Goal: Task Accomplishment & Management: Manage account settings

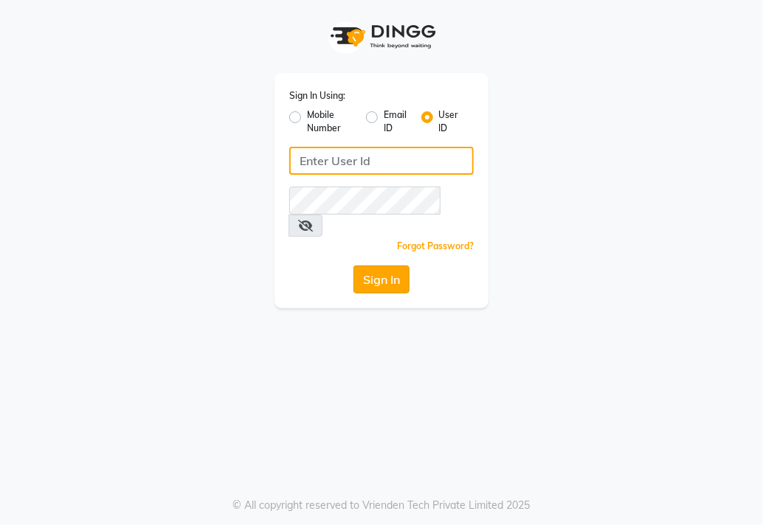
type input "e3947-05"
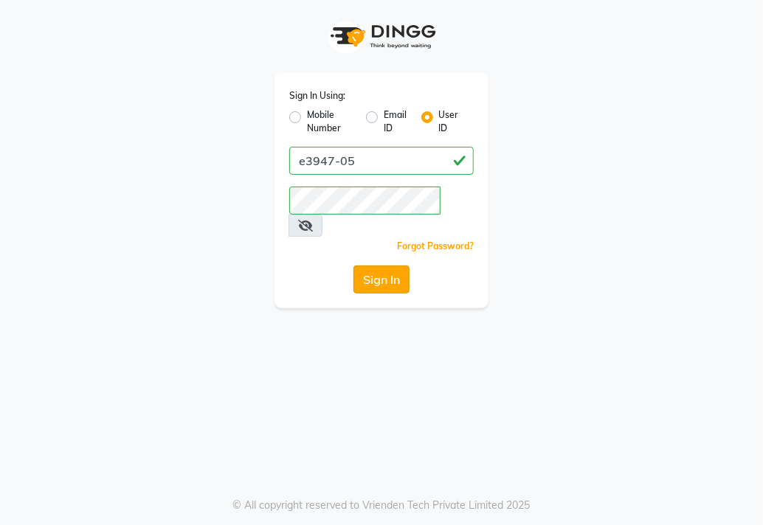
click at [397, 266] on button "Sign In" at bounding box center [381, 280] width 56 height 28
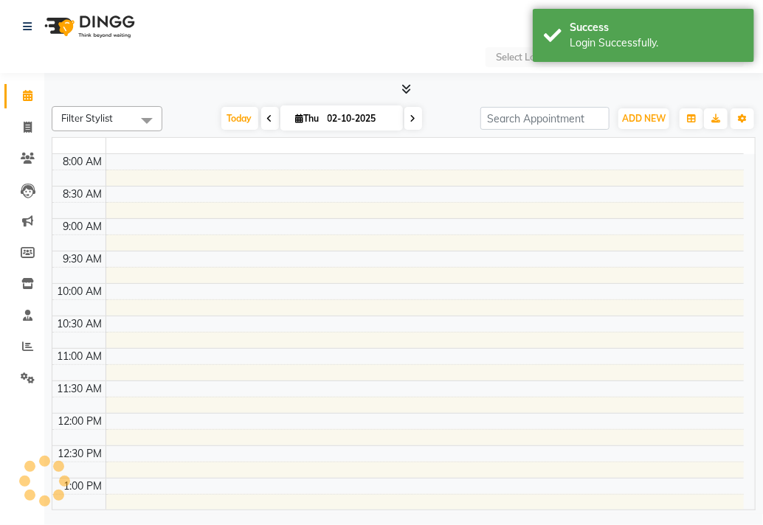
select select "en"
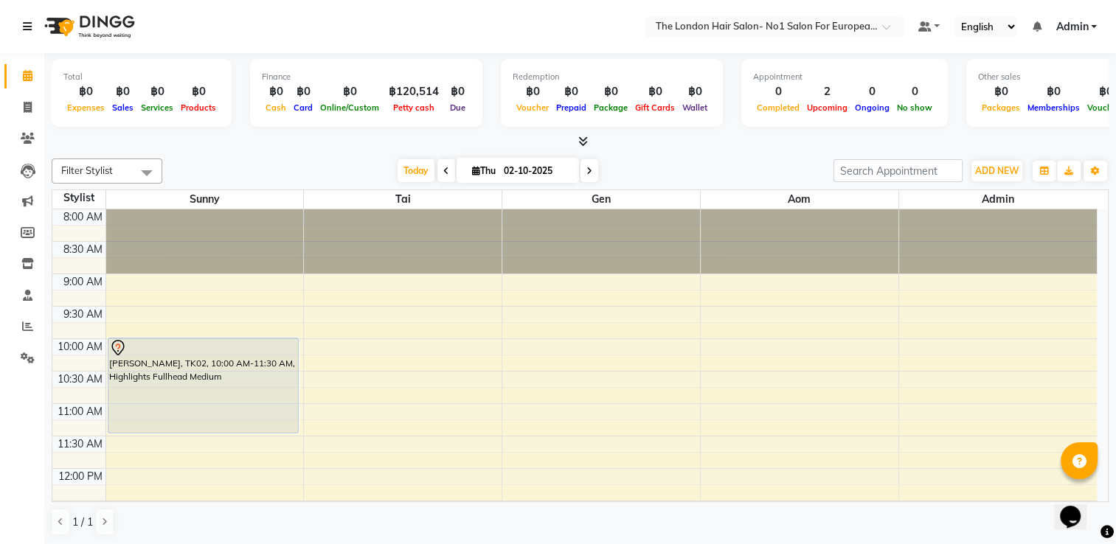
click at [28, 28] on icon at bounding box center [27, 26] width 9 height 10
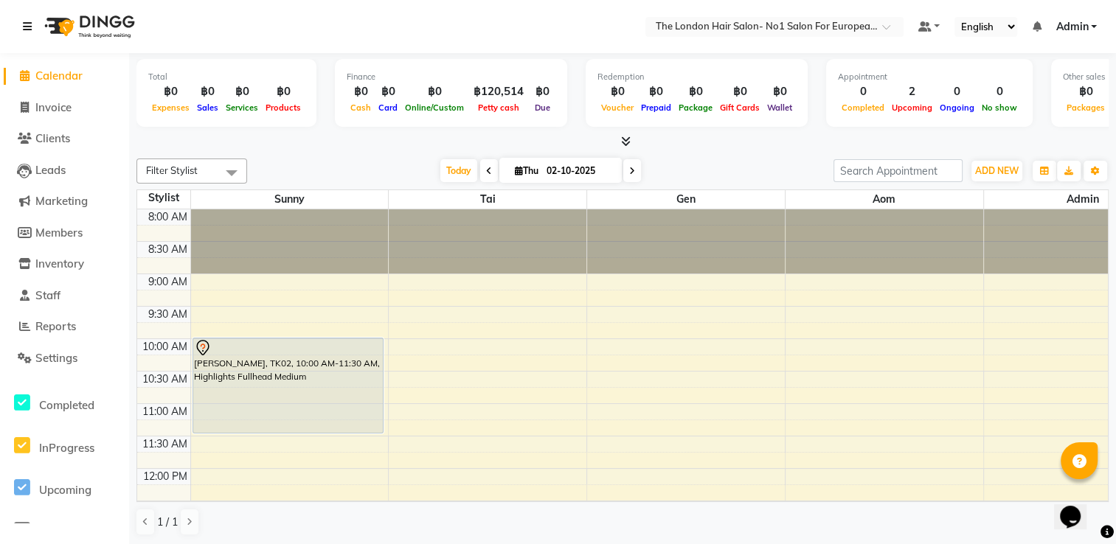
click at [28, 28] on icon at bounding box center [27, 26] width 9 height 10
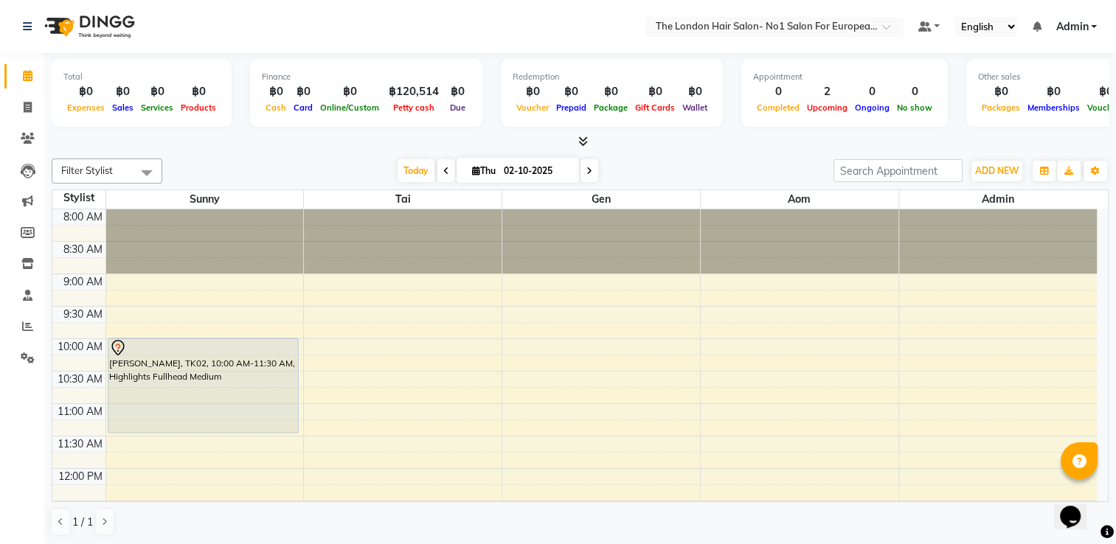
click at [762, 505] on icon "Opens Chat This icon Opens the chat window." at bounding box center [1071, 517] width 24 height 24
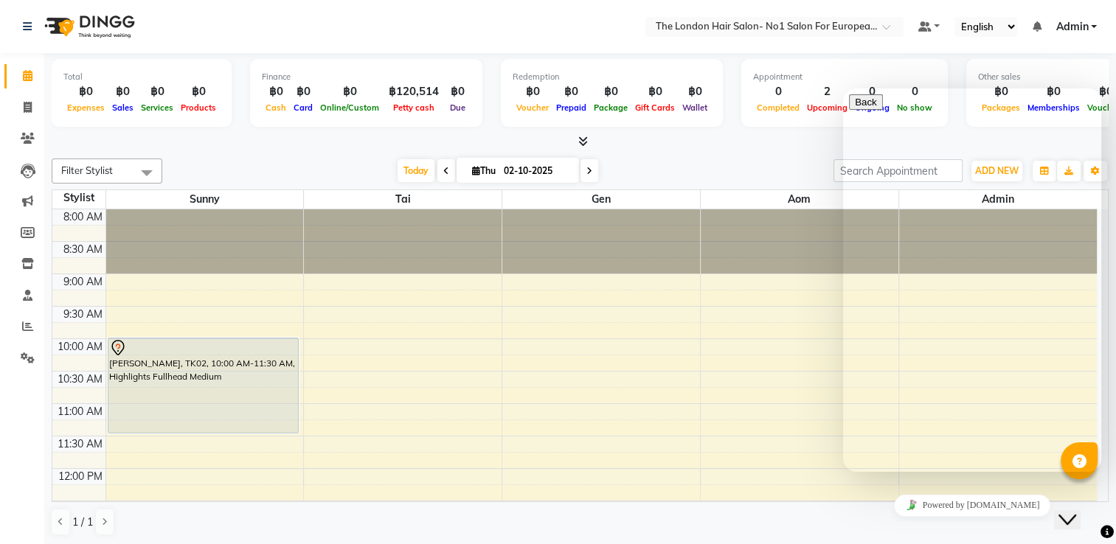
click at [762, 524] on div "1 / 1" at bounding box center [580, 522] width 1057 height 28
click at [762, 510] on button "Close Chat This icon closes the chat window." at bounding box center [1067, 519] width 27 height 19
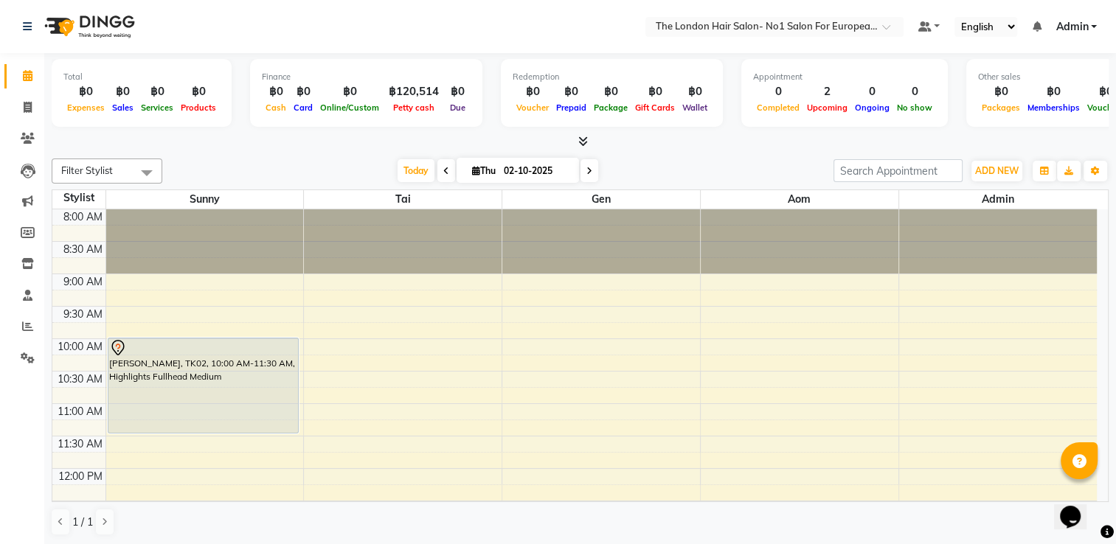
click at [588, 169] on icon at bounding box center [589, 171] width 6 height 9
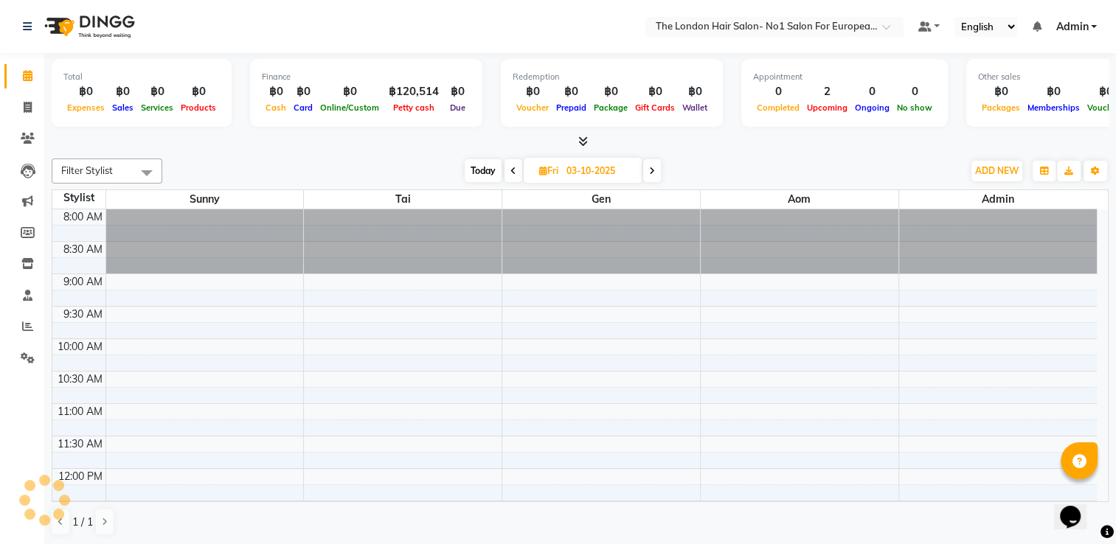
scroll to position [387, 0]
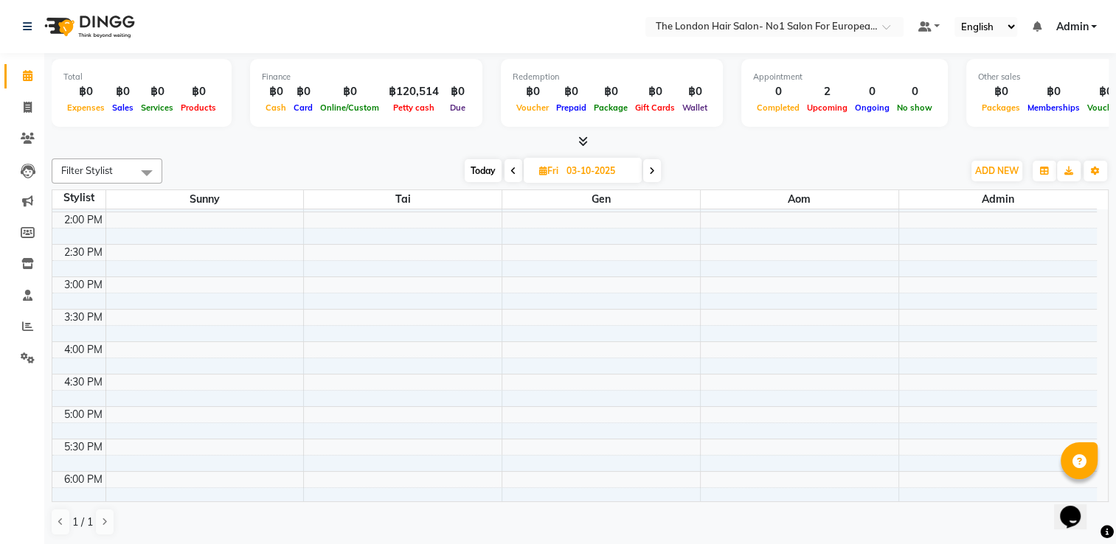
click at [654, 171] on icon at bounding box center [652, 171] width 6 height 9
click at [654, 171] on icon at bounding box center [654, 171] width 6 height 9
click at [654, 171] on icon at bounding box center [655, 171] width 6 height 9
click at [654, 171] on icon at bounding box center [654, 171] width 6 height 9
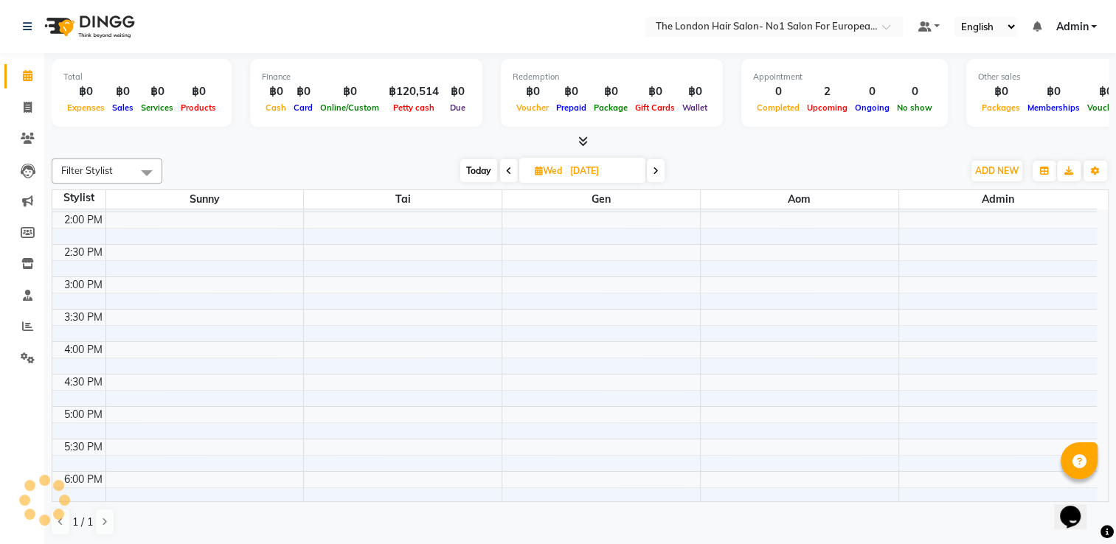
click at [654, 171] on icon at bounding box center [656, 171] width 6 height 9
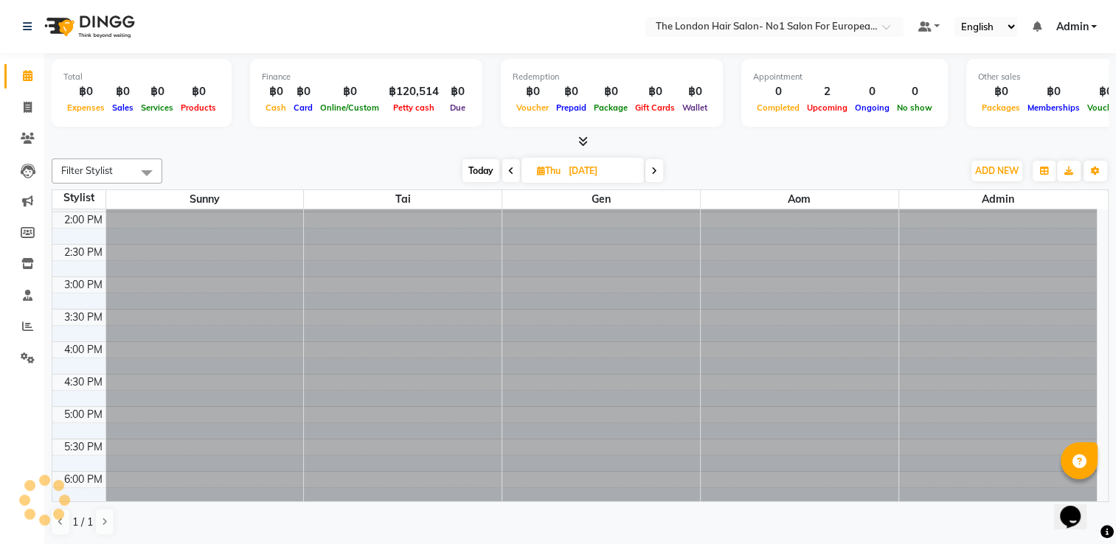
scroll to position [0, 0]
click at [654, 171] on icon at bounding box center [654, 171] width 6 height 9
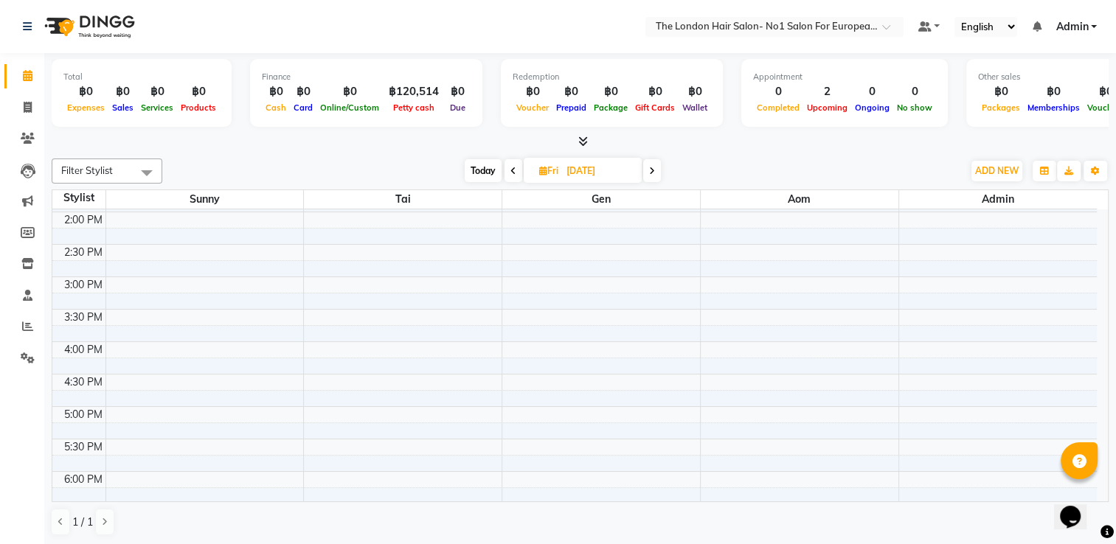
click at [654, 171] on icon at bounding box center [652, 171] width 6 height 9
type input "[DATE]"
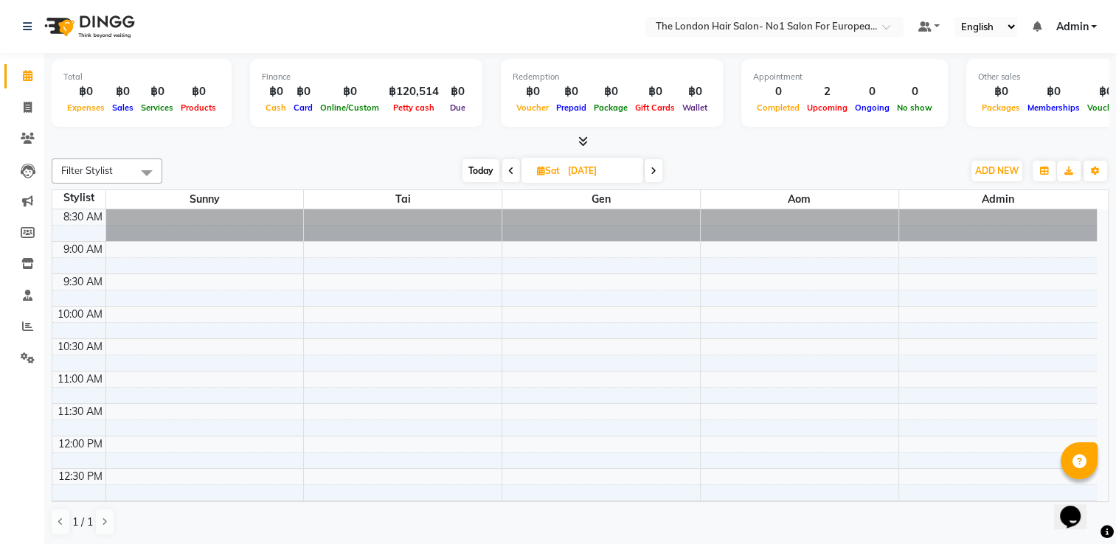
scroll to position [3, 0]
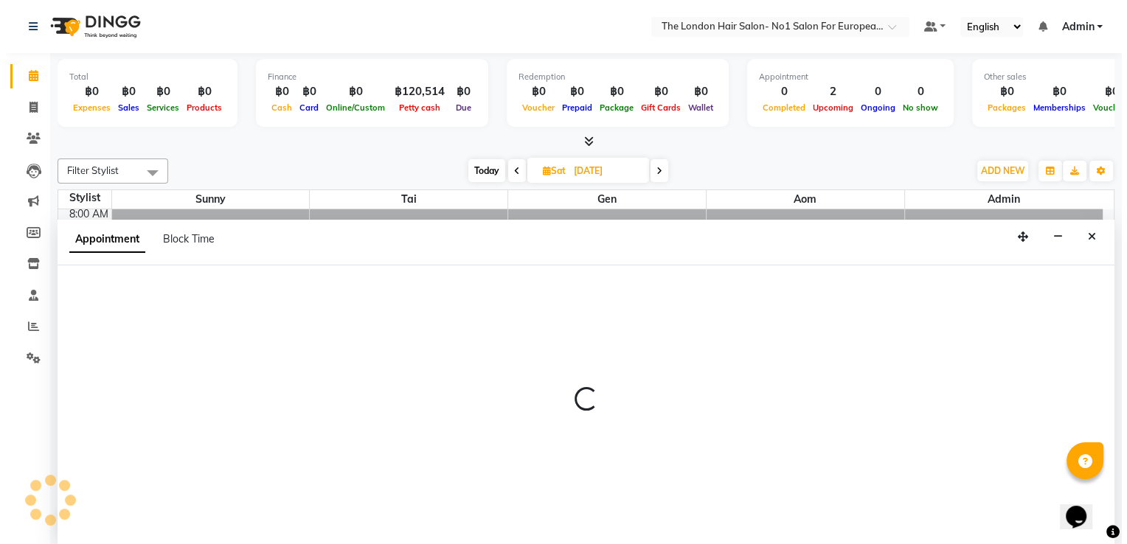
scroll to position [0, 0]
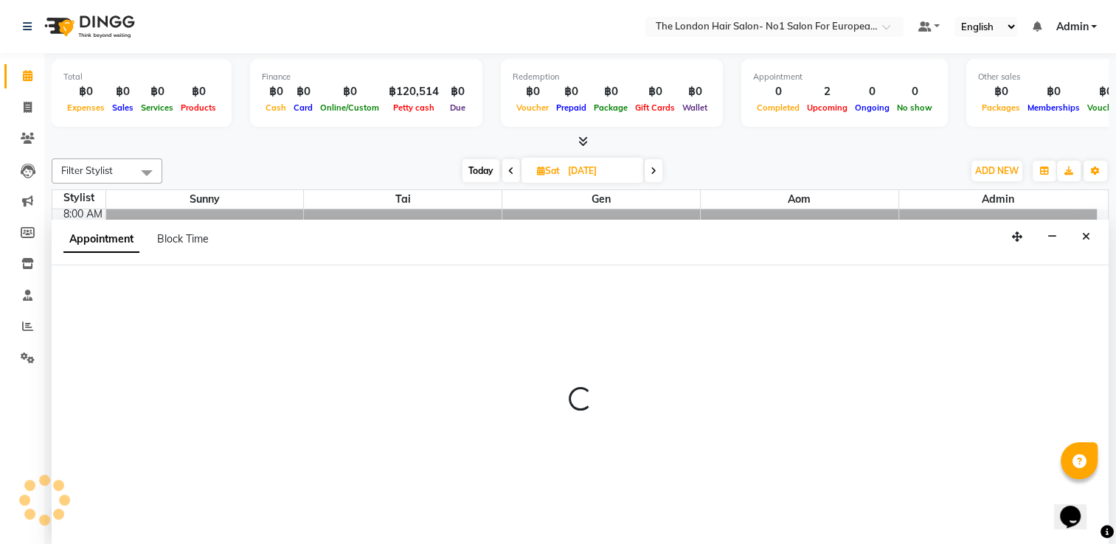
select select "91428"
select select "660"
select select "tentative"
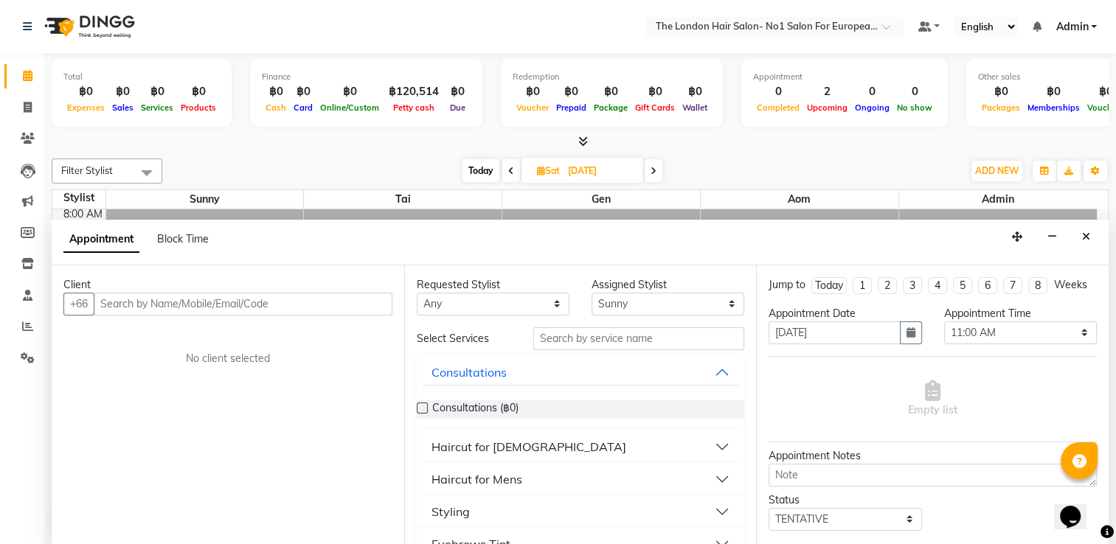
click at [148, 300] on input "text" at bounding box center [243, 304] width 299 height 23
type input "848447572"
click at [371, 313] on button "Add Client" at bounding box center [361, 304] width 61 height 23
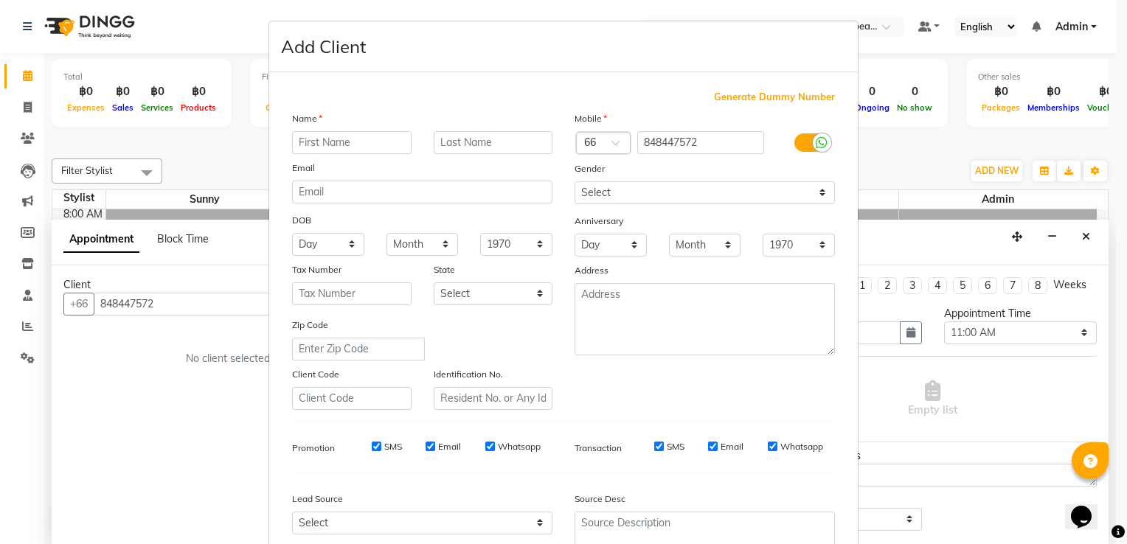
click at [212, 380] on ngb-modal-window "Add Client Generate Dummy Number Name Email DOB Day 01 02 03 04 05 06 07 08 09 …" at bounding box center [563, 272] width 1127 height 544
click at [215, 346] on ngb-modal-window "Add Client Generate Dummy Number Name Email DOB Day 01 02 03 04 05 06 07 08 09 …" at bounding box center [563, 272] width 1127 height 544
click at [172, 273] on ngb-modal-window "Add Client Generate Dummy Number Name Email DOB Day 01 02 03 04 05 06 07 08 09 …" at bounding box center [563, 272] width 1127 height 544
click at [186, 297] on ngb-modal-window "Add Client Generate Dummy Number Name Email DOB Day 01 02 03 04 05 06 07 08 09 …" at bounding box center [563, 272] width 1127 height 544
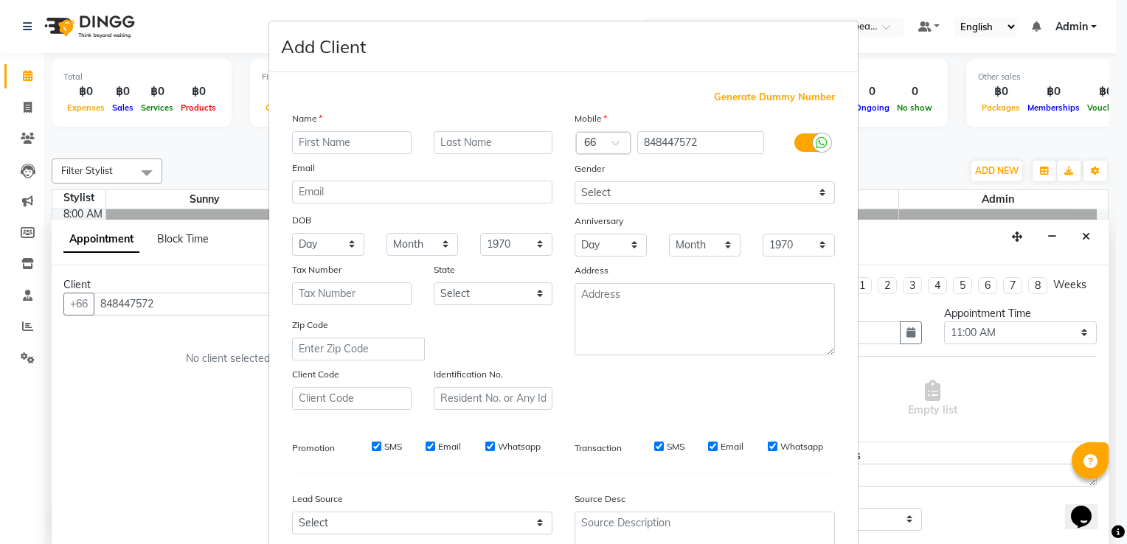
click at [762, 171] on ngb-modal-window "Add Client Generate Dummy Number Name Email DOB Day 01 02 03 04 05 06 07 08 09 …" at bounding box center [563, 272] width 1127 height 544
click at [320, 30] on div "Add Client" at bounding box center [563, 46] width 589 height 51
click at [246, 29] on ngb-modal-window "Add Client Generate Dummy Number Name Email DOB Day 01 02 03 04 05 06 07 08 09 …" at bounding box center [563, 272] width 1127 height 544
click at [329, 145] on input "text" at bounding box center [352, 142] width 120 height 23
drag, startPoint x: 329, startPoint y: 145, endPoint x: 328, endPoint y: 194, distance: 48.7
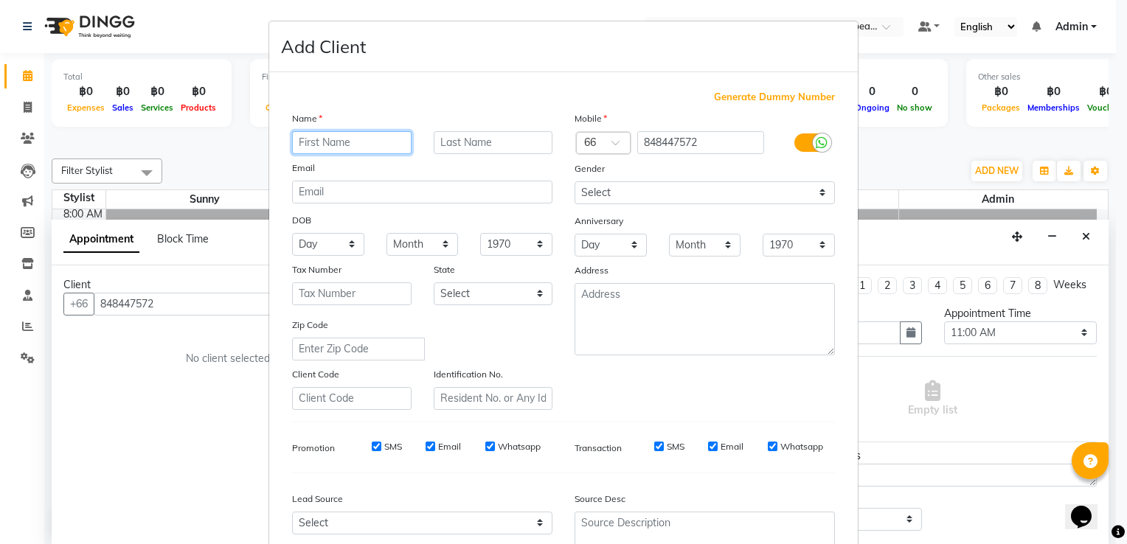
click at [328, 194] on div "Name Email DOB Day 01 02 03 04 05 06 07 08 09 10 11 12 13 14 15 16 17 18 19 20 …" at bounding box center [422, 261] width 283 height 300
type input "[PERSON_NAME]"
click at [514, 150] on input "text" at bounding box center [494, 142] width 120 height 23
type input "peel"
click at [214, 384] on ngb-modal-window "Add Client Generate Dummy Number Name [PERSON_NAME] Email DOB Day 01 02 03 04 0…" at bounding box center [563, 272] width 1127 height 544
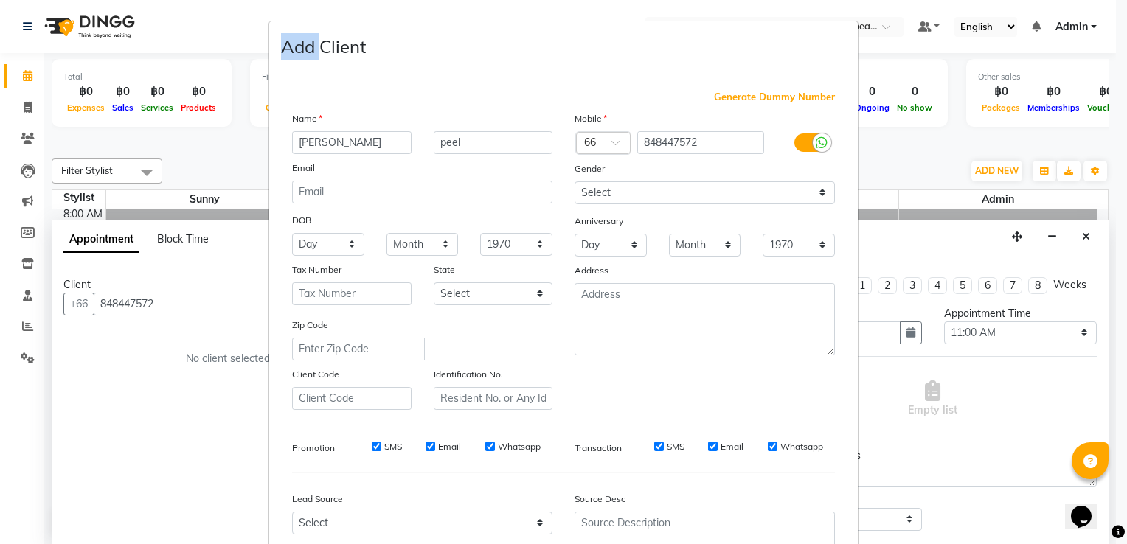
click at [214, 384] on ngb-modal-window "Add Client Generate Dummy Number Name [PERSON_NAME] Email DOB Day 01 02 03 04 0…" at bounding box center [563, 272] width 1127 height 544
click at [305, 52] on h4 "Add Client" at bounding box center [323, 46] width 85 height 27
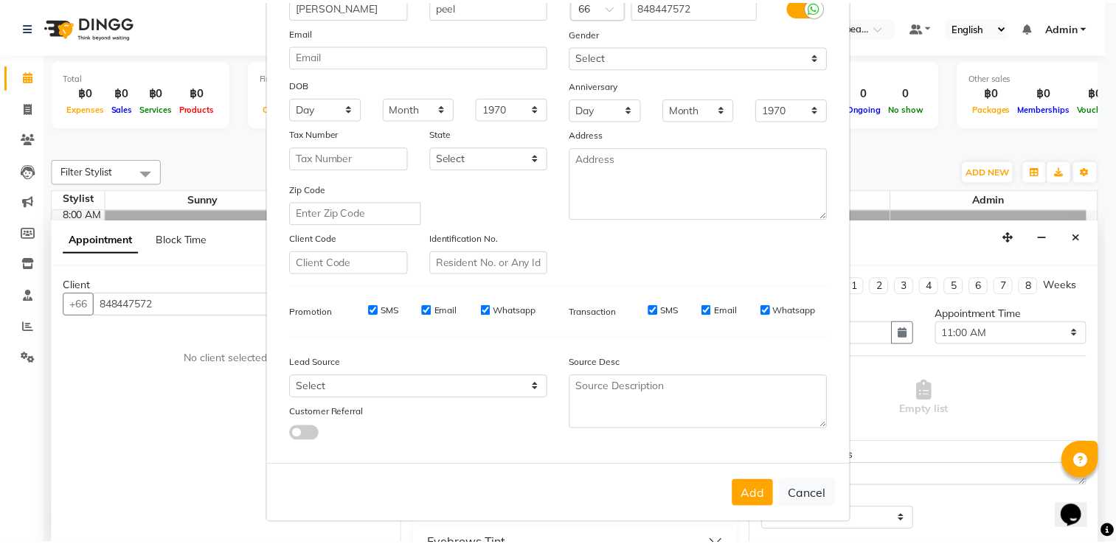
scroll to position [143, 0]
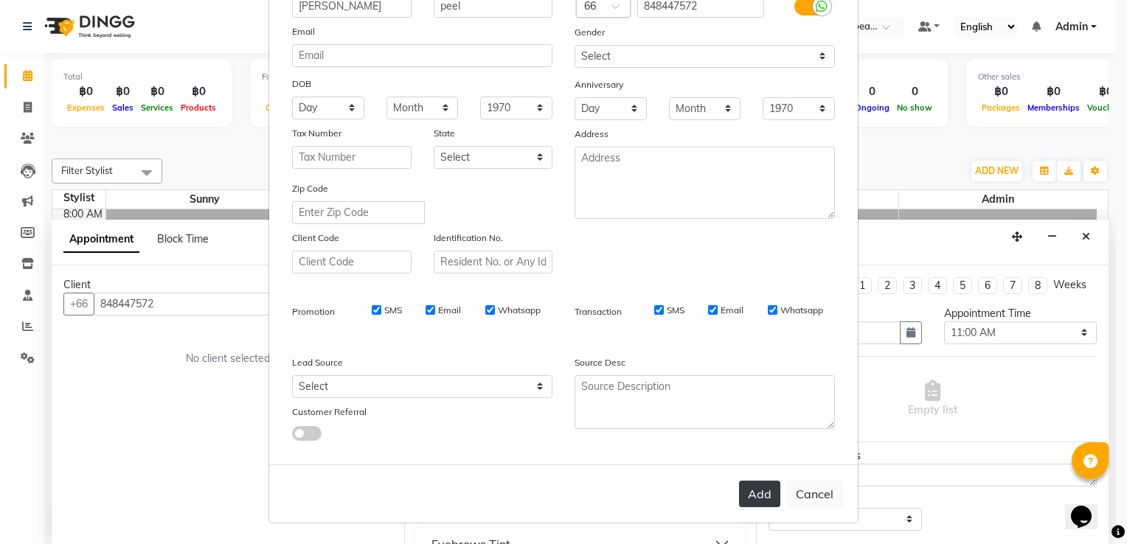
click at [758, 490] on button "Add" at bounding box center [759, 494] width 41 height 27
select select
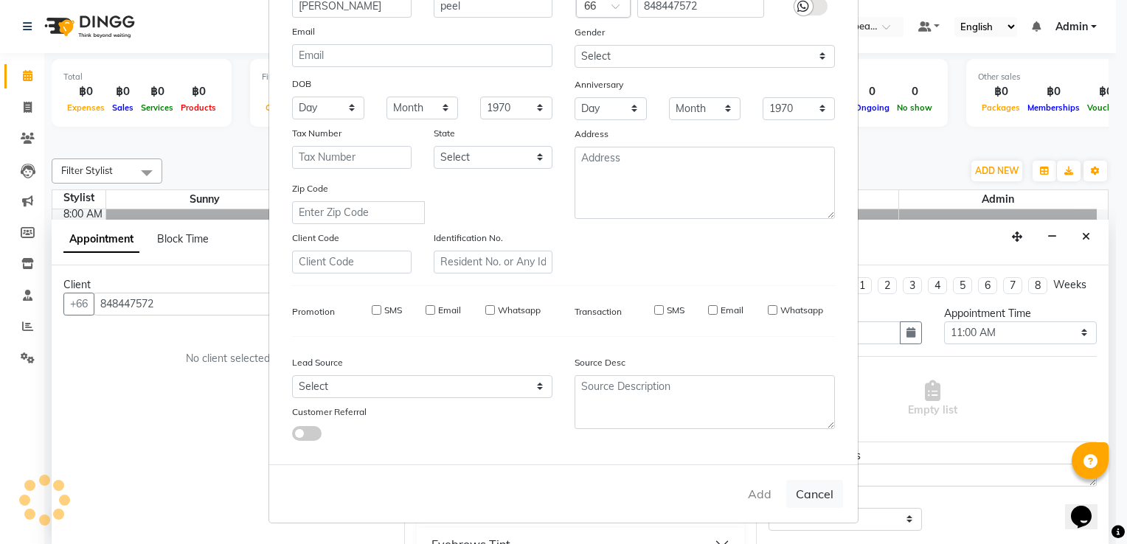
select select
checkbox input "false"
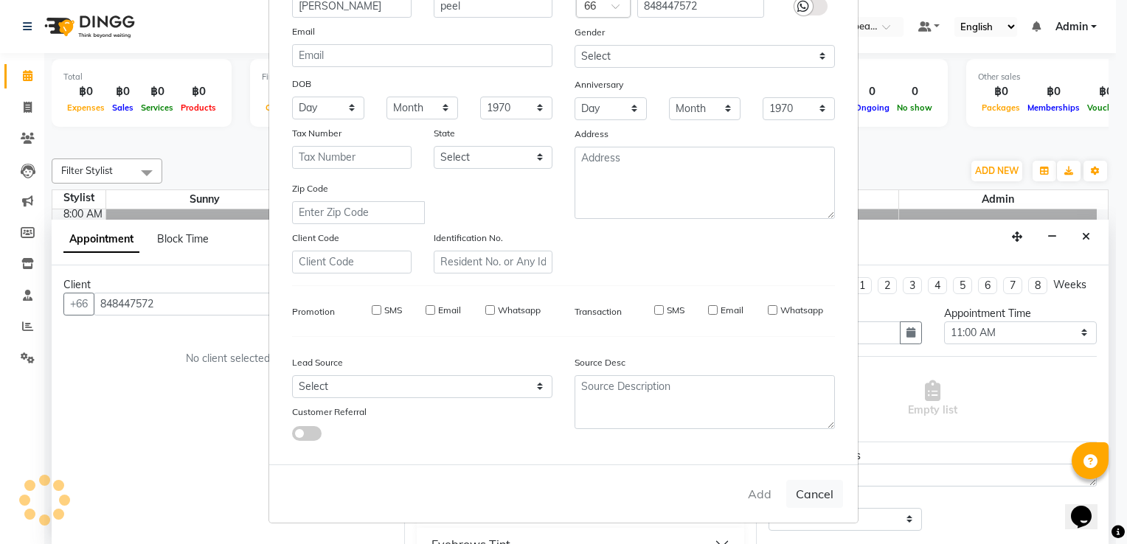
checkbox input "false"
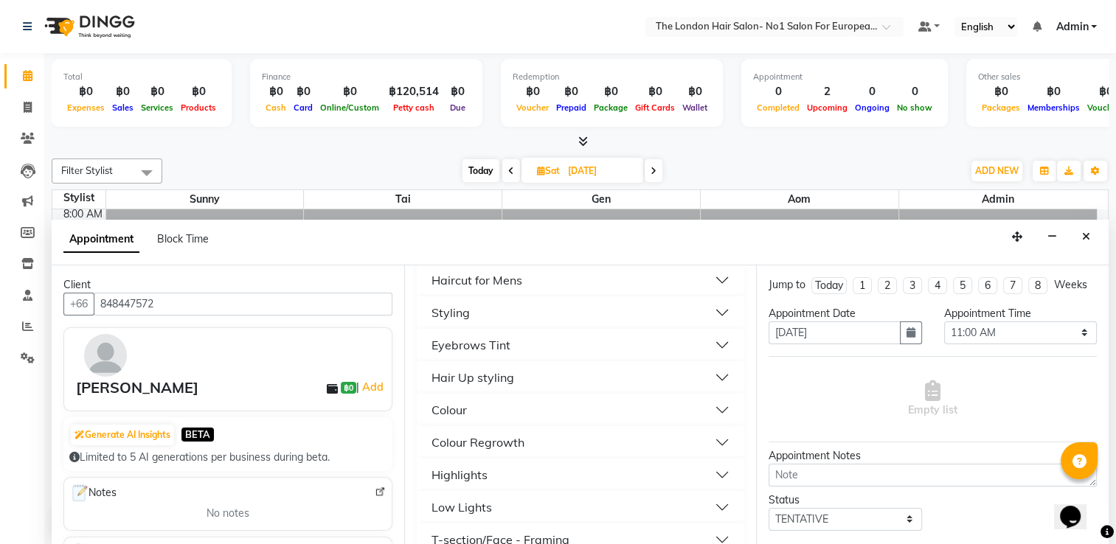
scroll to position [226, 0]
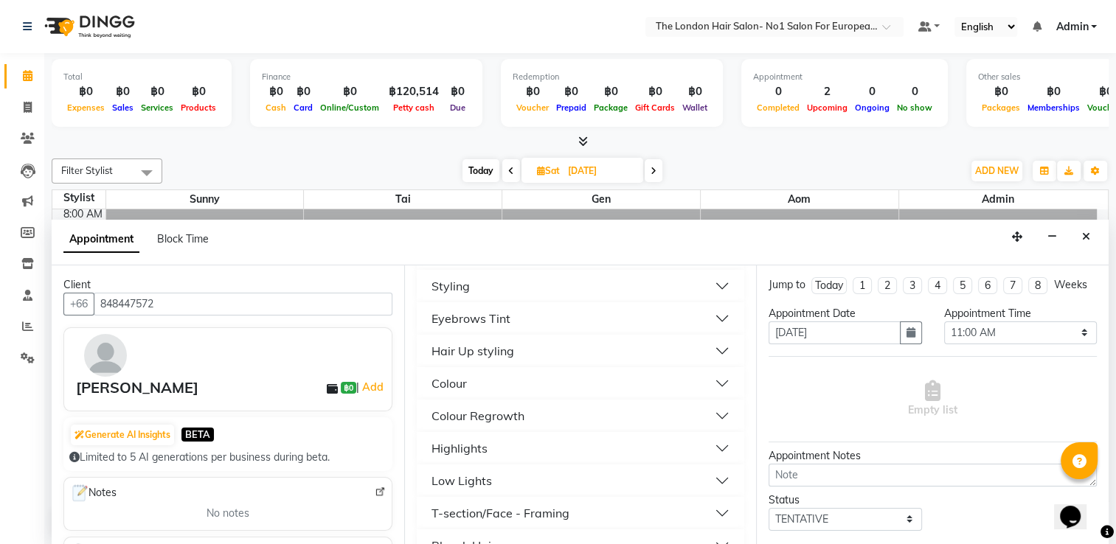
click at [711, 446] on button "Highlights" at bounding box center [581, 448] width 316 height 27
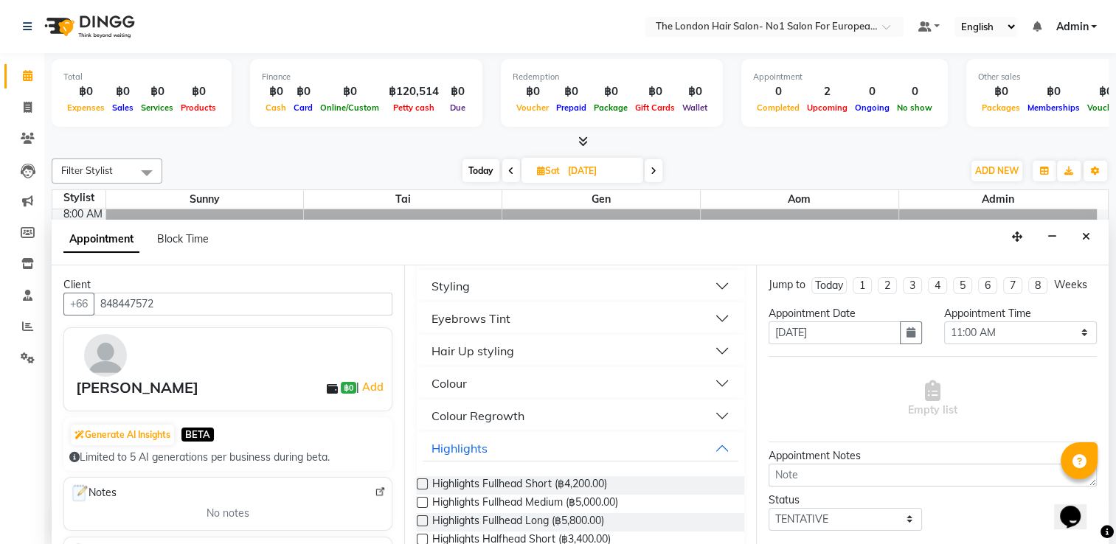
click at [612, 249] on div "Appointment Block Time" at bounding box center [580, 243] width 1057 height 46
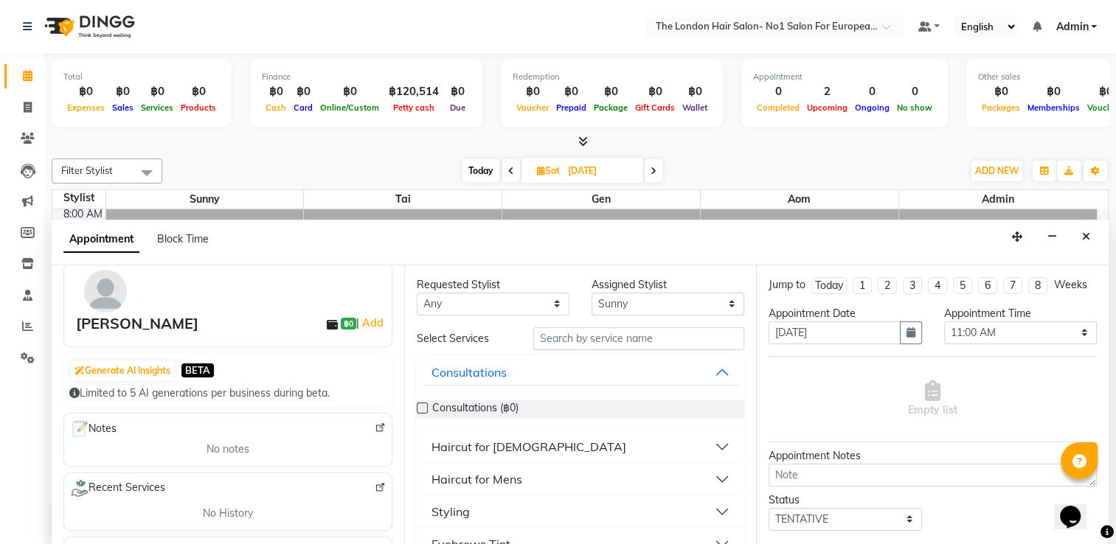
scroll to position [89, 0]
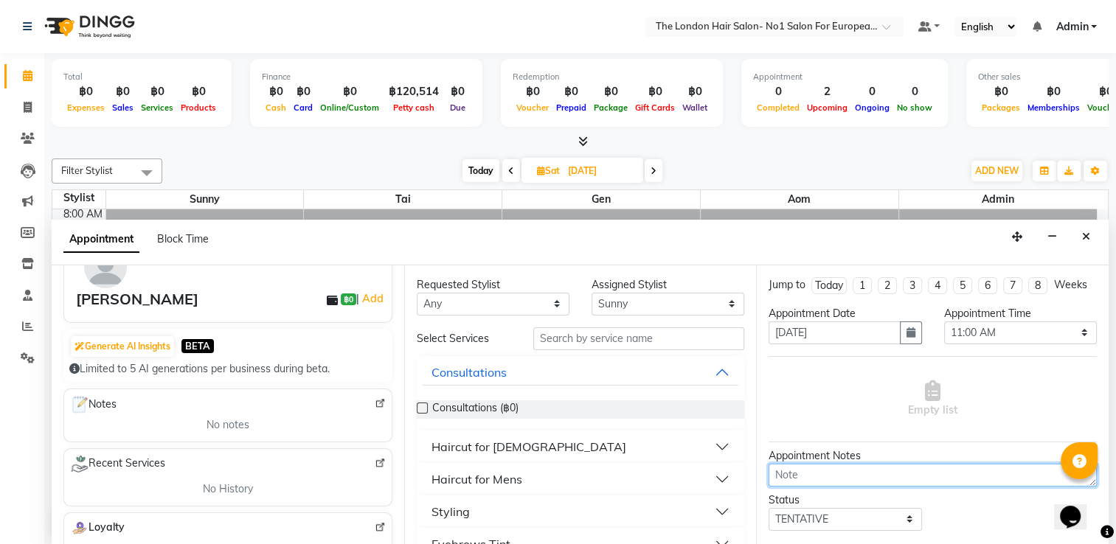
click at [762, 487] on textarea at bounding box center [933, 475] width 328 height 23
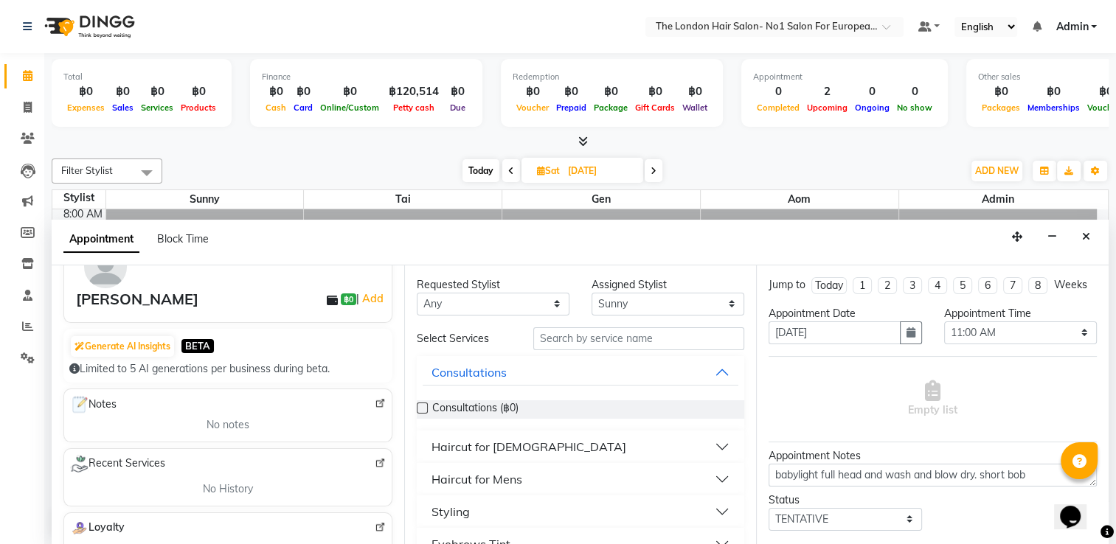
click at [762, 524] on icon at bounding box center [1107, 532] width 13 height 13
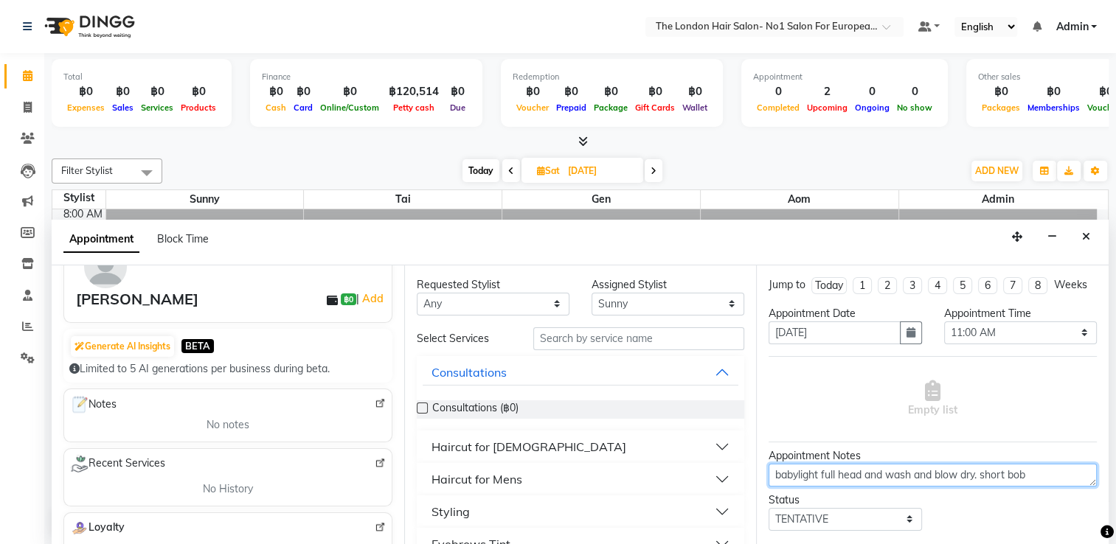
click at [762, 479] on textarea "babylight full head and wash and blow dry. short bob" at bounding box center [933, 475] width 328 height 23
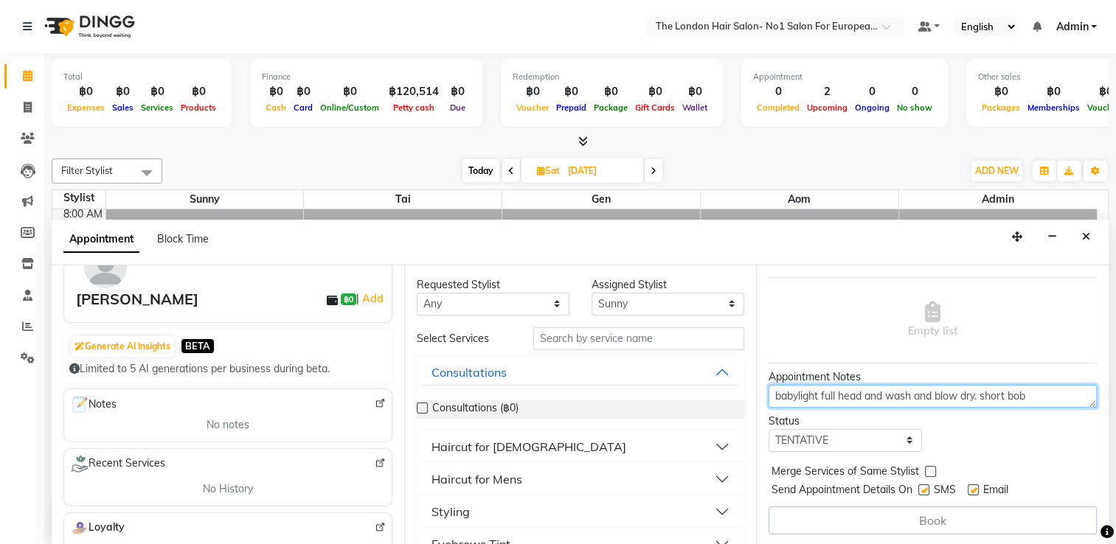
type textarea "babylight full head and wash and blow dry. short bob"
click at [762, 524] on div "Book" at bounding box center [933, 521] width 328 height 28
click at [762, 444] on select "Select TENTATIVE CONFIRM UPCOMING" at bounding box center [845, 440] width 153 height 23
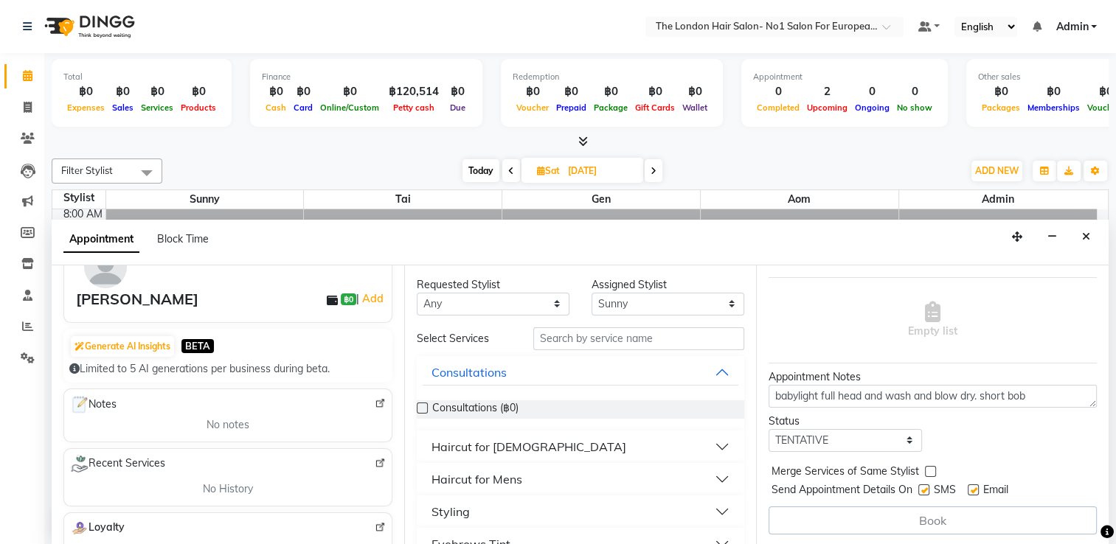
click at [762, 423] on div "Status Select TENTATIVE CONFIRM UPCOMING" at bounding box center [933, 433] width 350 height 38
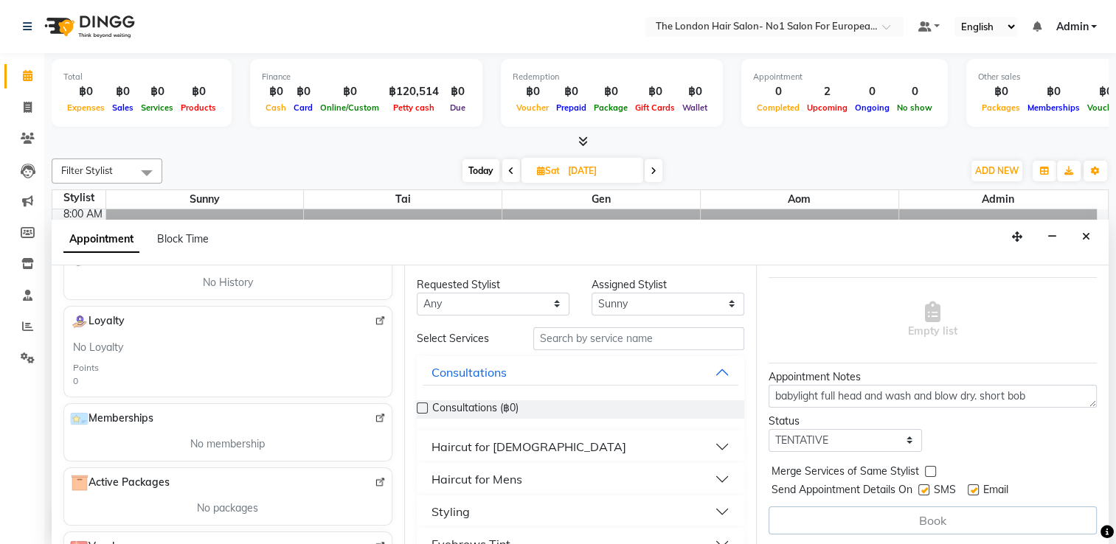
scroll to position [349, 0]
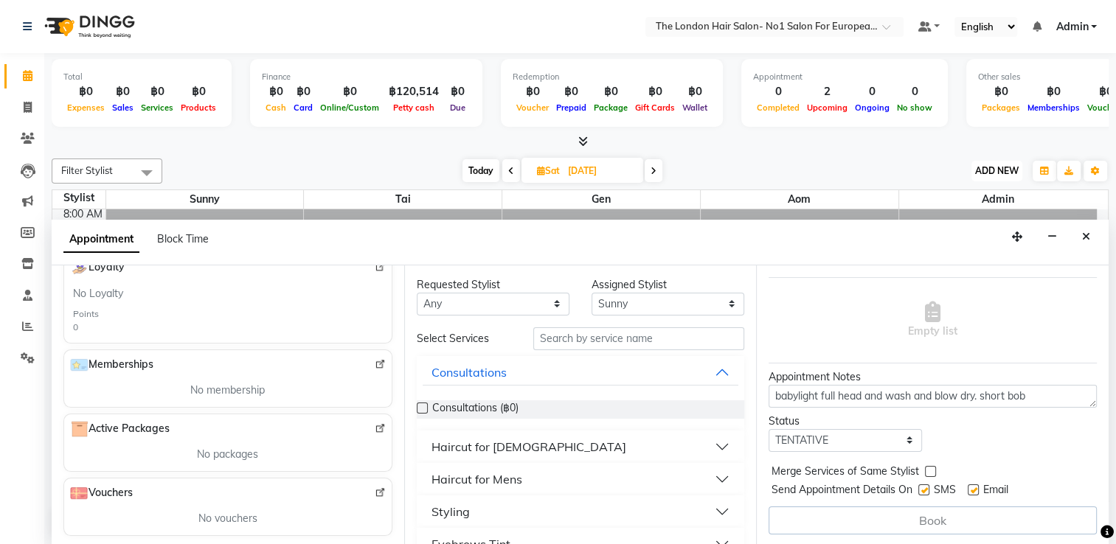
click at [762, 172] on span "ADD NEW" at bounding box center [997, 170] width 44 height 11
click at [762, 198] on button "Add Appointment" at bounding box center [963, 198] width 117 height 19
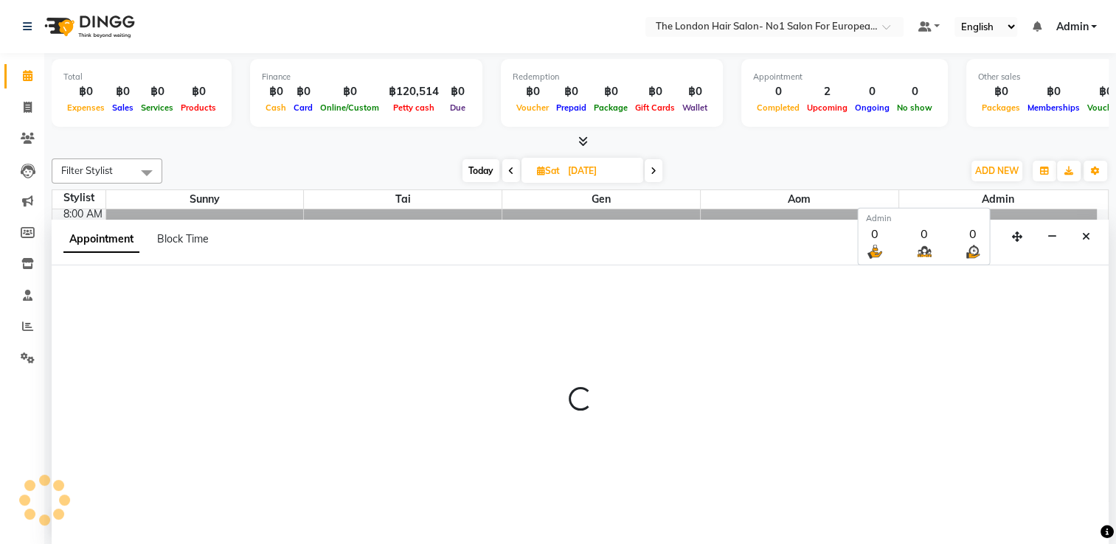
select select "540"
select select "tentative"
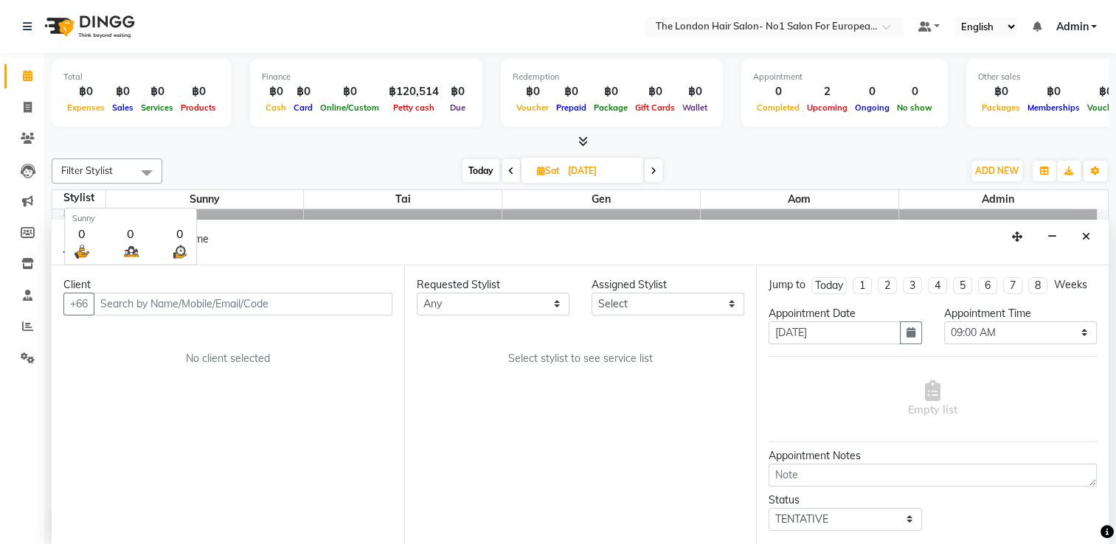
click at [269, 199] on span "Sunny" at bounding box center [205, 199] width 198 height 18
click at [94, 144] on div at bounding box center [580, 141] width 1057 height 15
click at [43, 412] on div "Calendar Invoice Clients Leads Marketing Members Inventory Staff Reports Settin…" at bounding box center [99, 283] width 199 height 482
drag, startPoint x: 43, startPoint y: 412, endPoint x: 210, endPoint y: 193, distance: 275.8
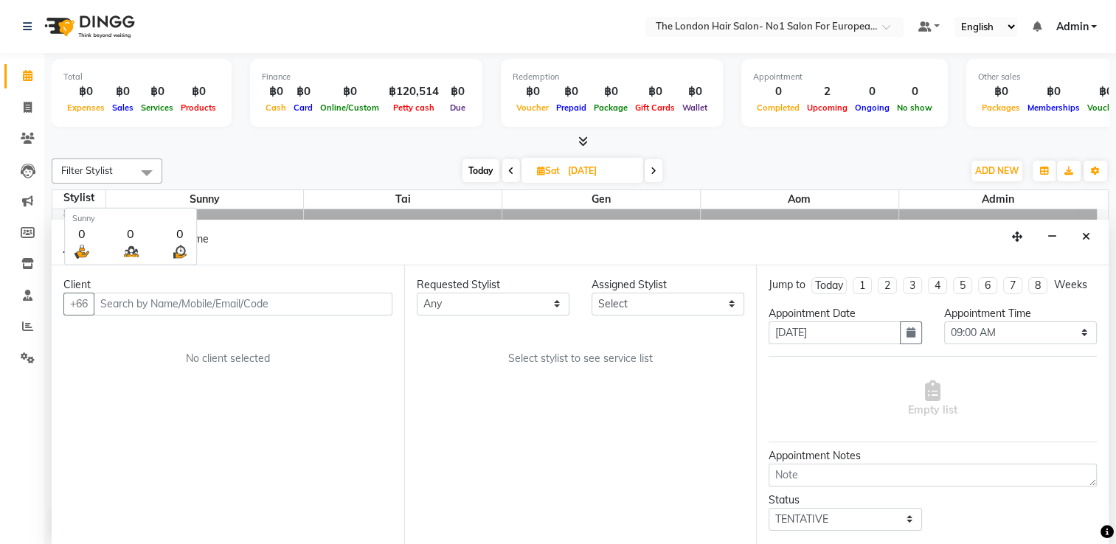
click at [210, 193] on span "Sunny" at bounding box center [205, 199] width 198 height 18
click at [231, 155] on div "Filter Stylist Select All Admin Aom Gen Sunny Tai [DATE] [DATE] Toggle Dropdown…" at bounding box center [580, 348] width 1057 height 390
click at [502, 170] on span at bounding box center [511, 170] width 18 height 23
type input "[DATE]"
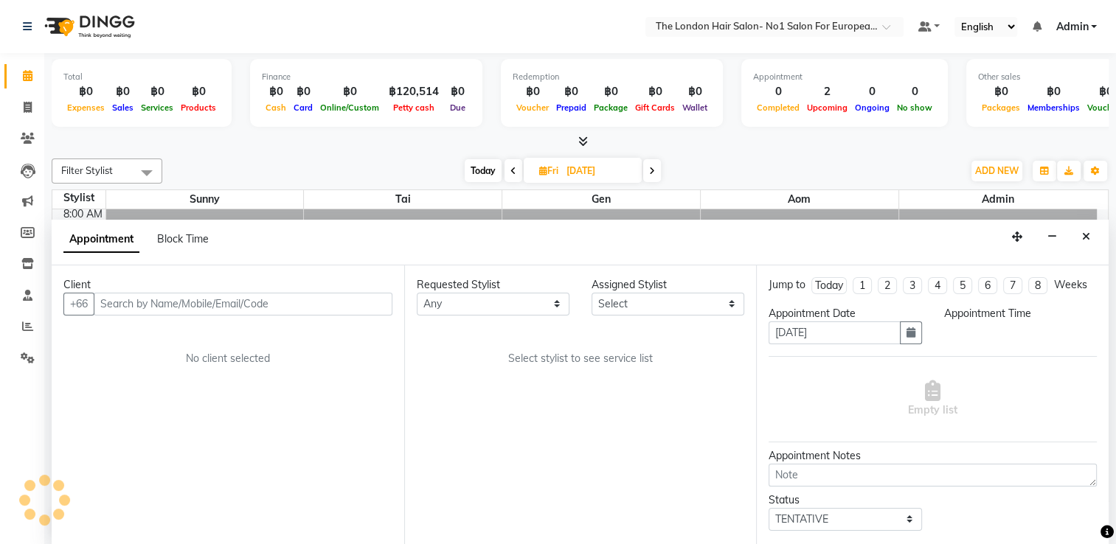
scroll to position [0, 0]
select select "540"
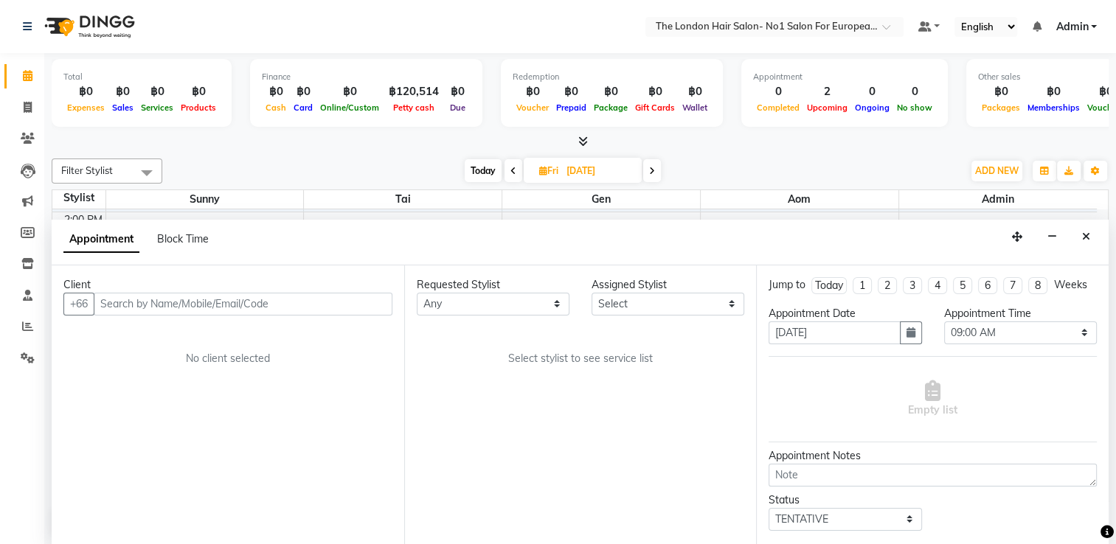
click at [653, 167] on icon at bounding box center [652, 171] width 6 height 9
type input "[DATE]"
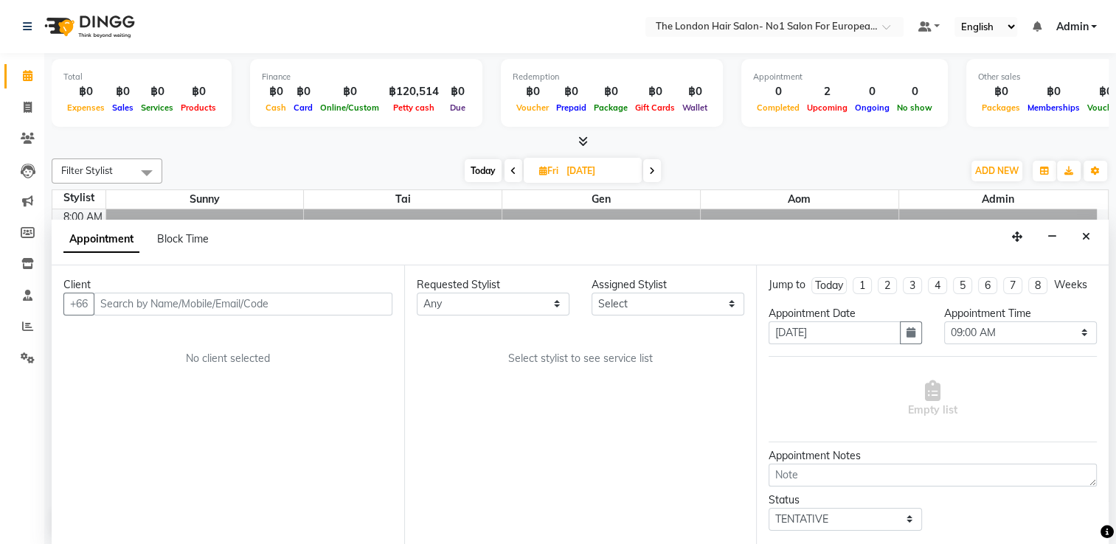
select select "540"
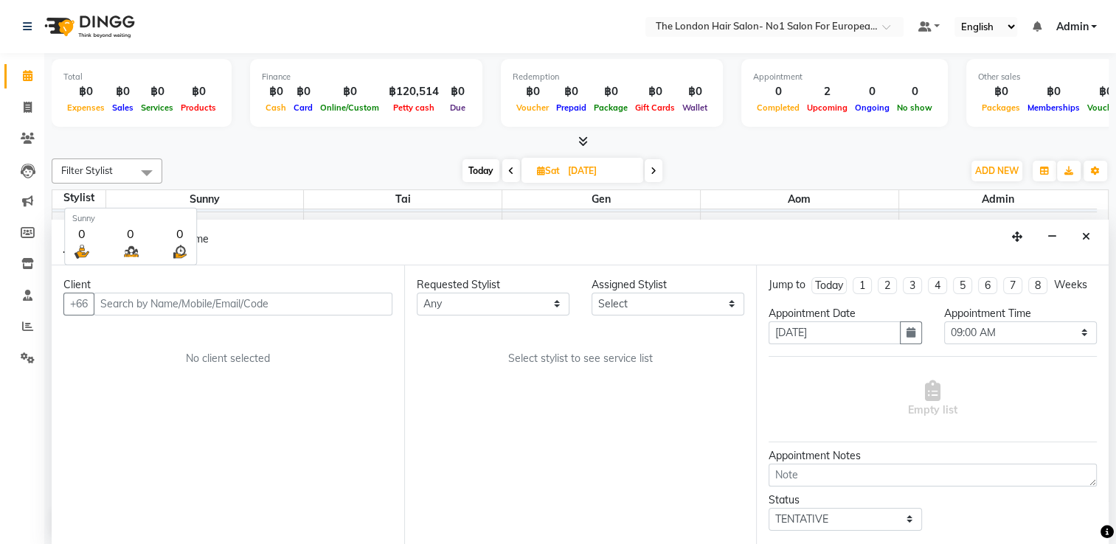
click at [268, 204] on span "Sunny" at bounding box center [205, 199] width 198 height 18
click at [229, 200] on span "Sunny" at bounding box center [205, 199] width 198 height 18
click at [140, 174] on span at bounding box center [147, 173] width 30 height 28
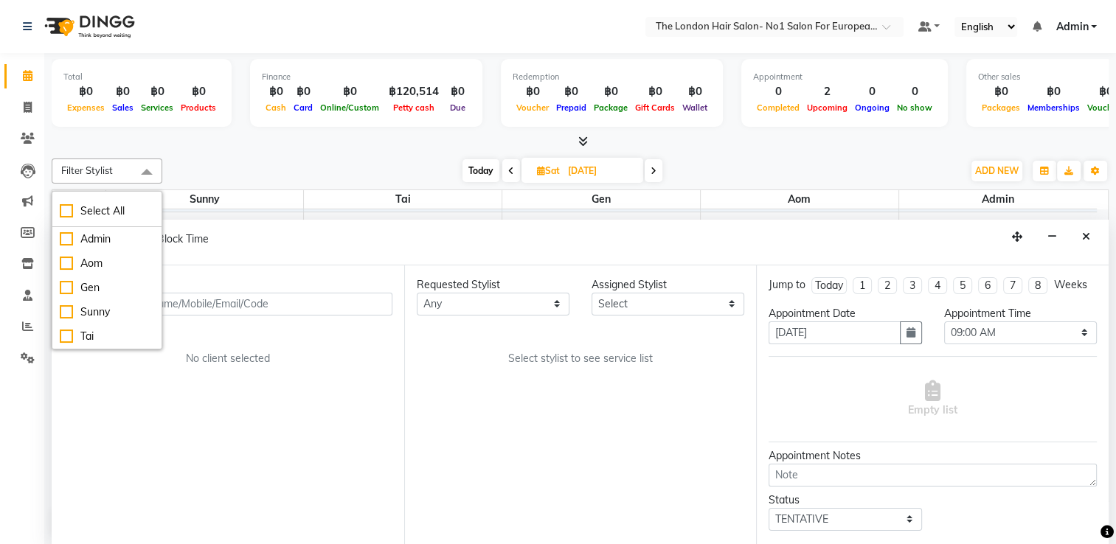
click at [230, 139] on div at bounding box center [580, 141] width 1057 height 15
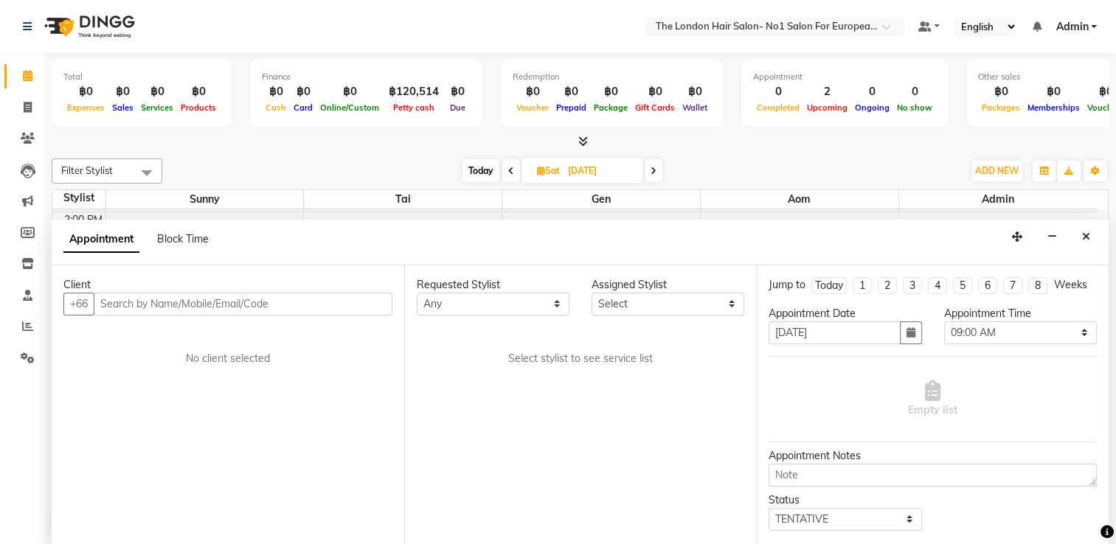
scroll to position [0, 0]
click at [21, 398] on div "Calendar Invoice Clients Leads Marketing Members Inventory Staff Reports Settin…" at bounding box center [99, 283] width 199 height 482
click at [30, 76] on icon at bounding box center [28, 75] width 10 height 11
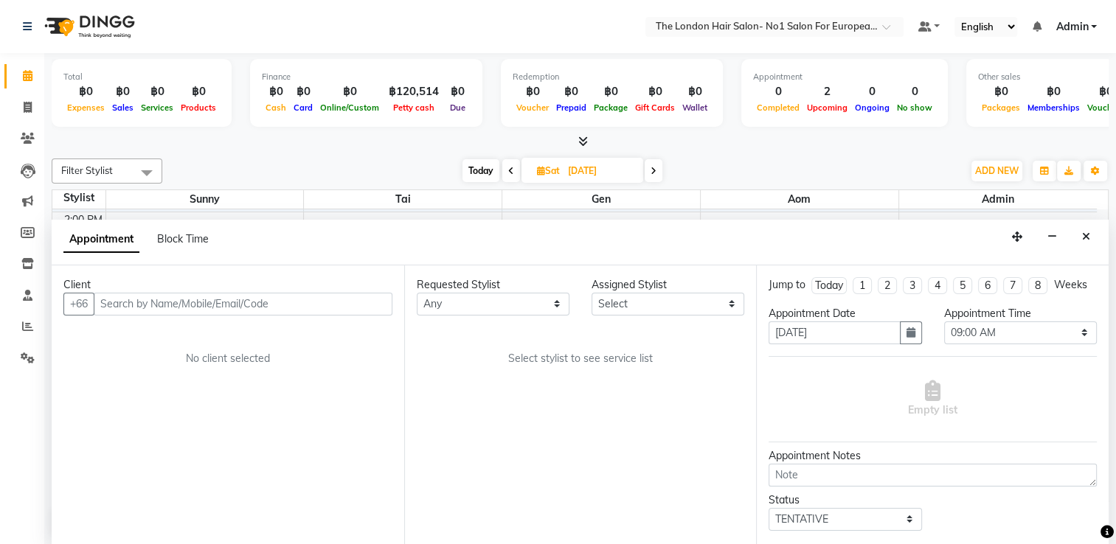
click at [30, 76] on icon at bounding box center [28, 75] width 10 height 11
drag, startPoint x: 30, startPoint y: 76, endPoint x: 274, endPoint y: 252, distance: 301.8
click at [274, 252] on app-home "Select Location × The London Hair Salon- No1 Salon For European & Western Hair,…" at bounding box center [558, 273] width 1116 height 546
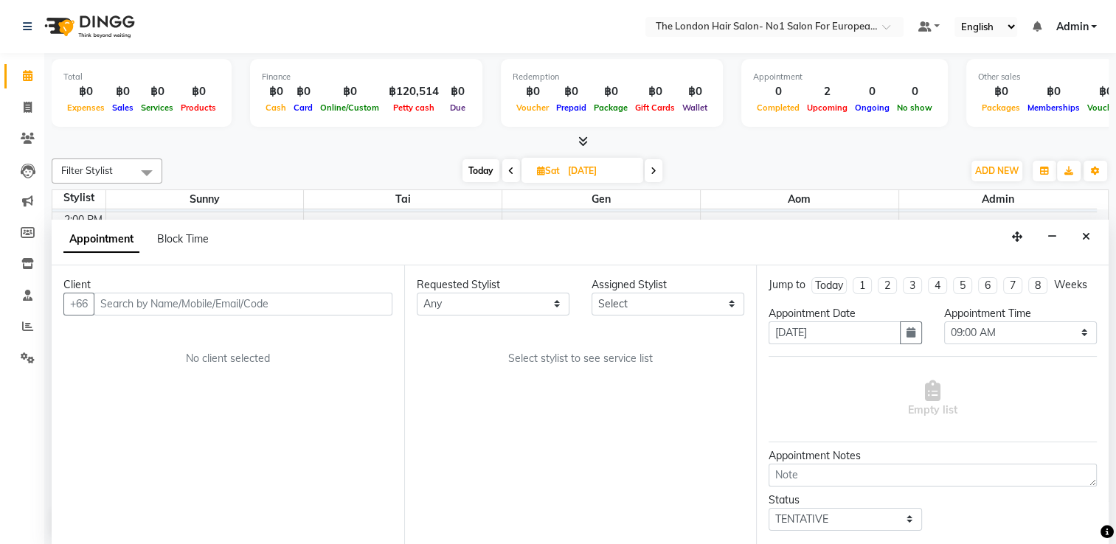
click at [277, 169] on div "[DATE] [DATE]" at bounding box center [563, 171] width 786 height 22
click at [148, 173] on span at bounding box center [147, 173] width 30 height 28
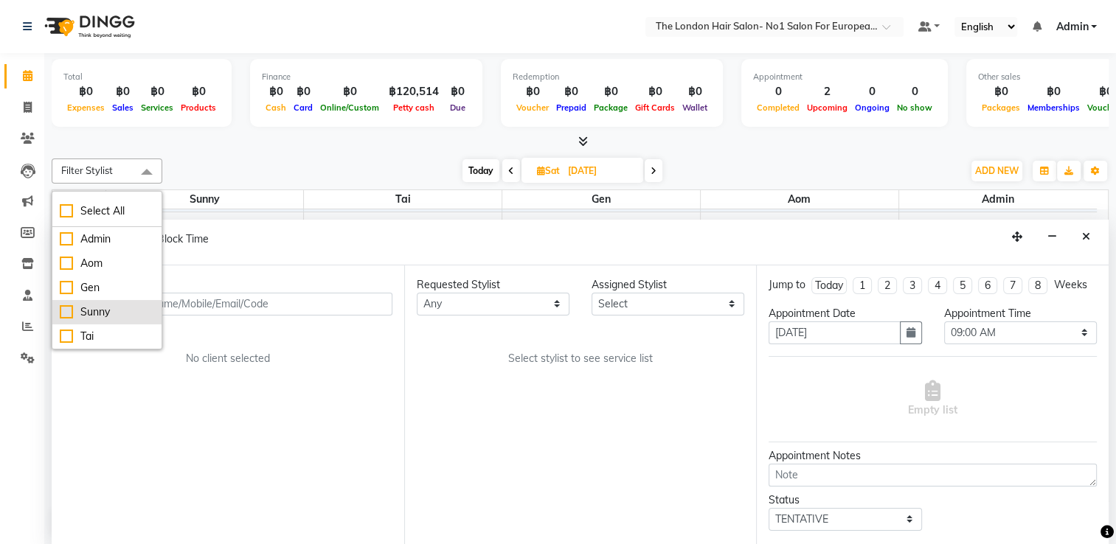
click at [116, 311] on div "Sunny" at bounding box center [107, 312] width 94 height 15
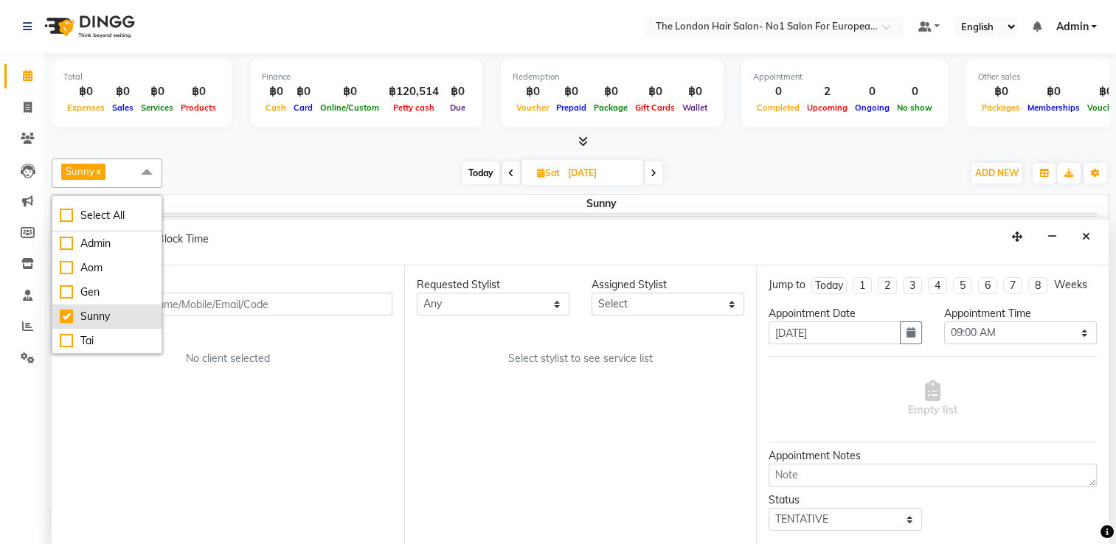
click at [116, 311] on div "Sunny" at bounding box center [107, 316] width 94 height 15
checkbox input "false"
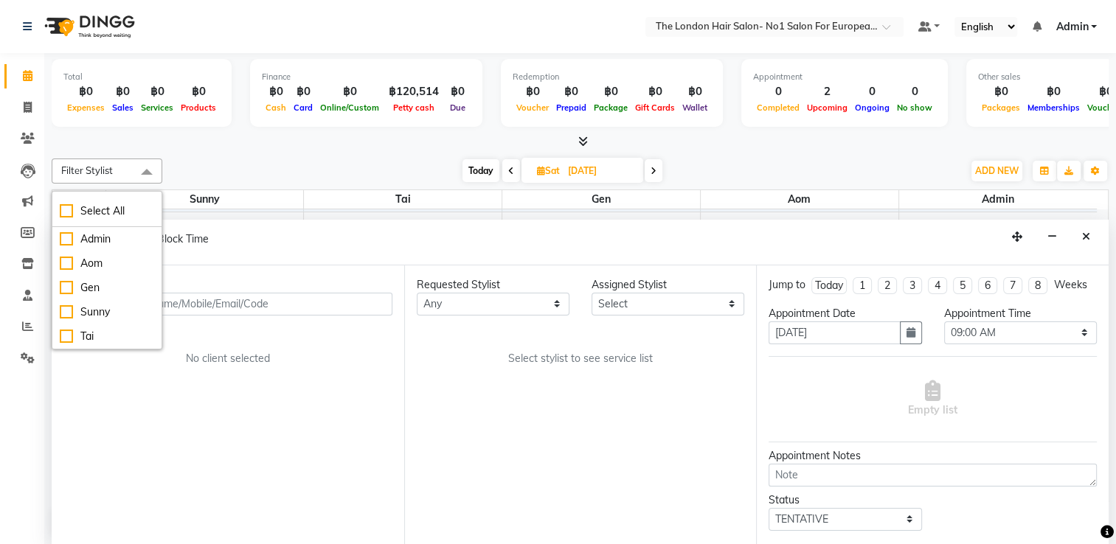
click at [212, 156] on div "Filter Stylist Select All Admin Aom Gen Sunny Tai [DATE] [DATE] Toggle Dropdown…" at bounding box center [580, 348] width 1057 height 390
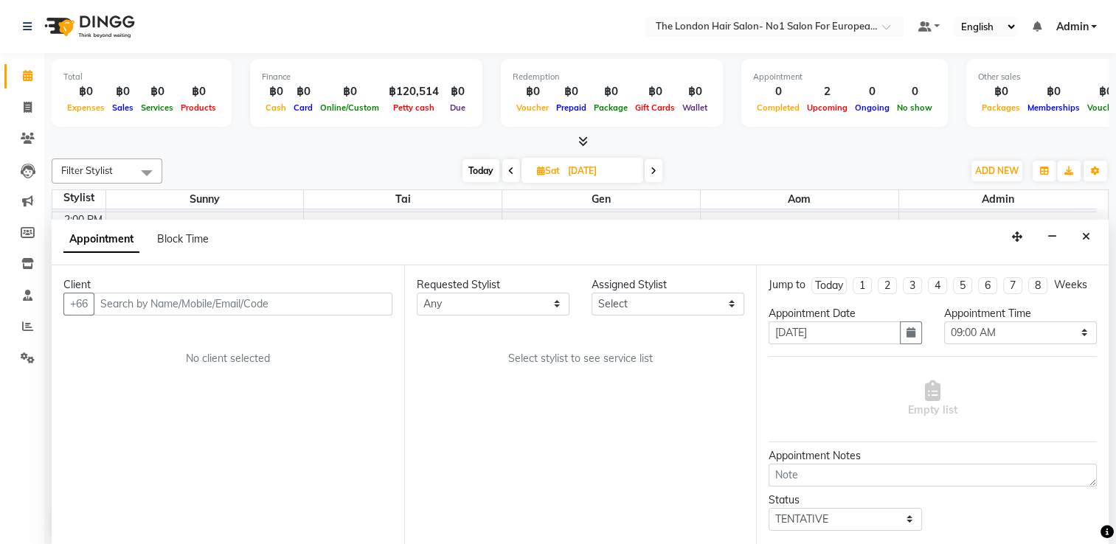
click at [652, 171] on icon at bounding box center [654, 171] width 6 height 9
type input "[DATE]"
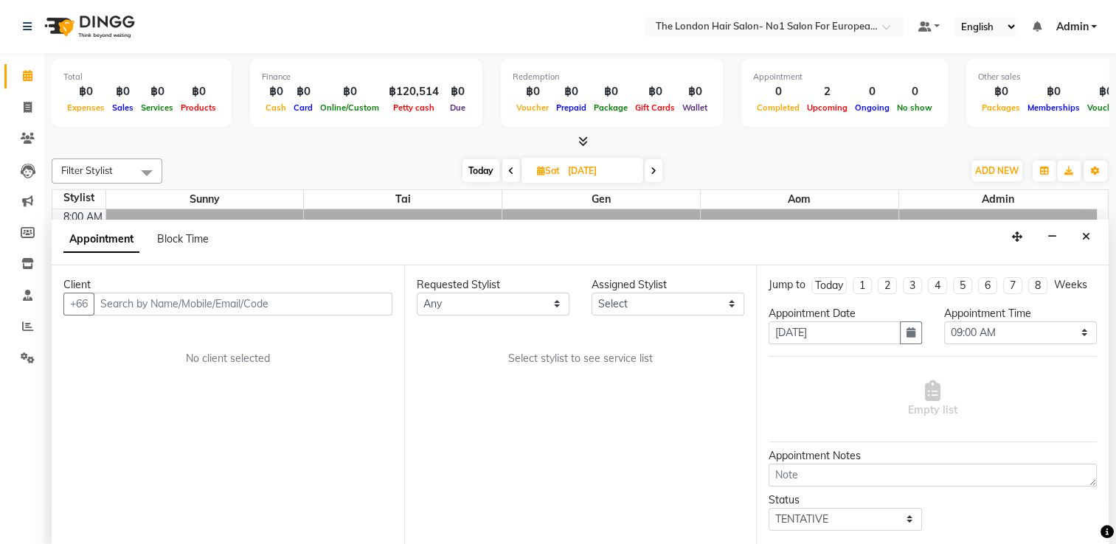
select select "540"
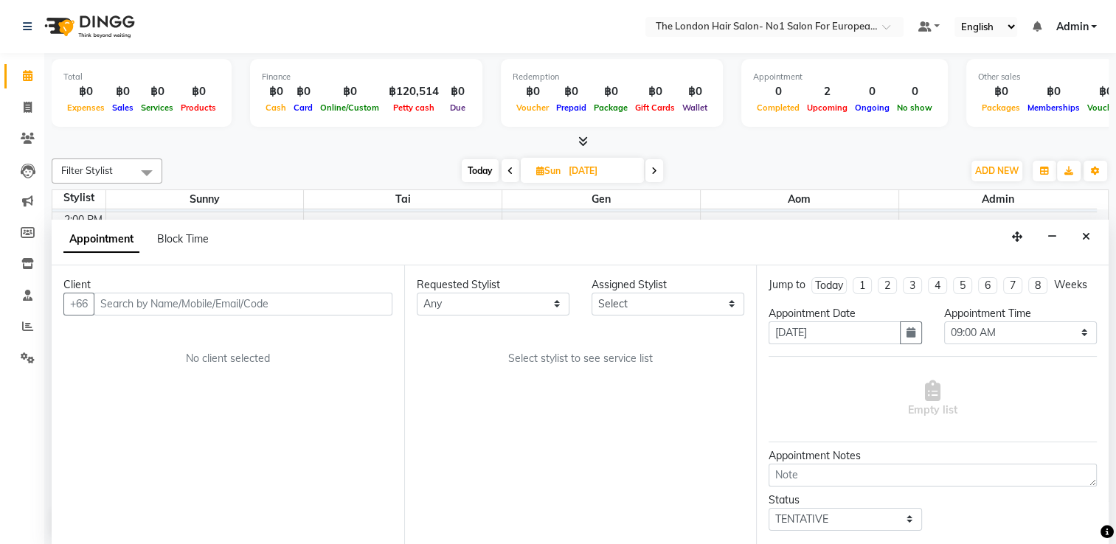
click at [702, 154] on div "Filter Stylist Select All Admin Aom Gen Sunny Tai [DATE] [DATE] Toggle Dropdown…" at bounding box center [580, 348] width 1057 height 390
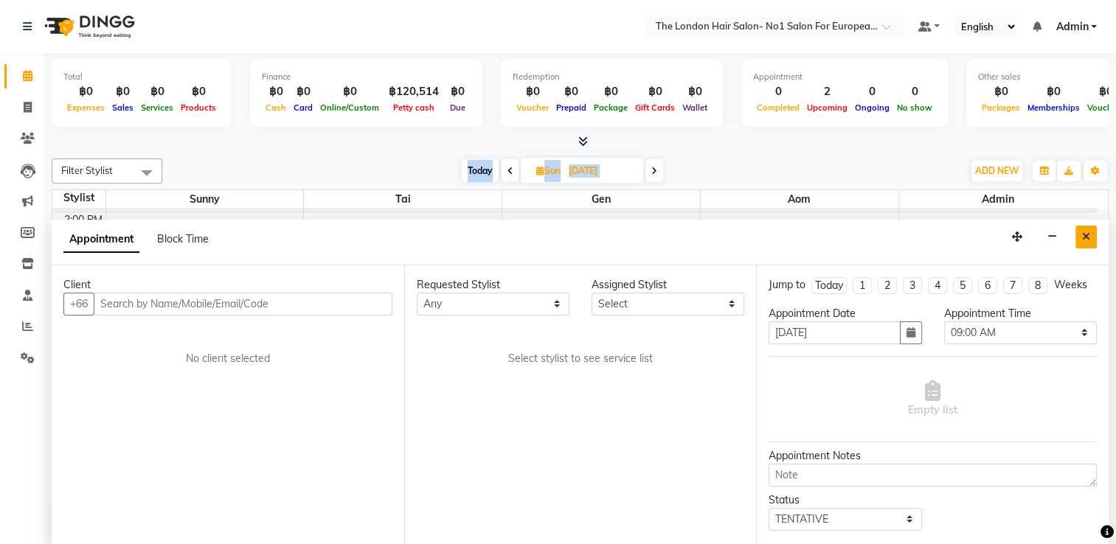
click at [762, 235] on icon "Close" at bounding box center [1086, 237] width 8 height 10
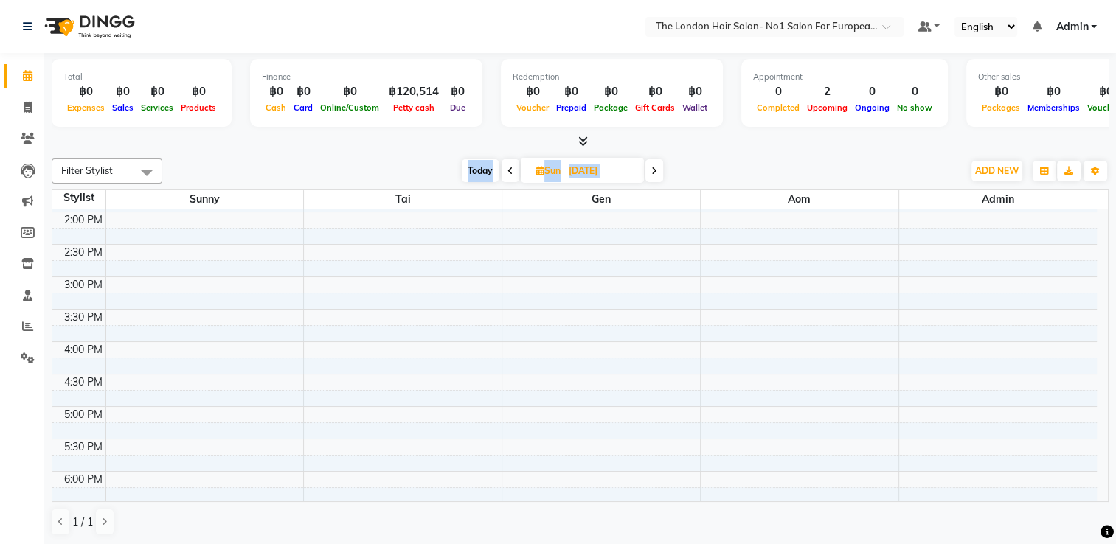
click at [245, 174] on div "[DATE] [DATE]" at bounding box center [563, 171] width 786 height 22
click at [508, 167] on icon at bounding box center [511, 171] width 6 height 9
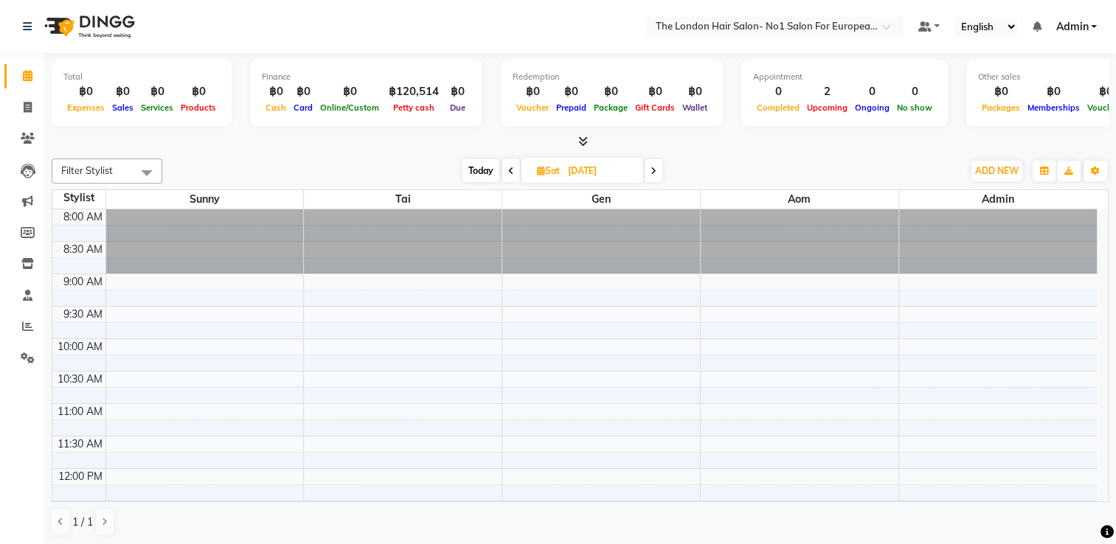
click at [30, 428] on div "Calendar Invoice Clients Leads Marketing Members Inventory Staff Reports Settin…" at bounding box center [99, 283] width 199 height 482
click at [488, 167] on span "Today" at bounding box center [481, 170] width 37 height 23
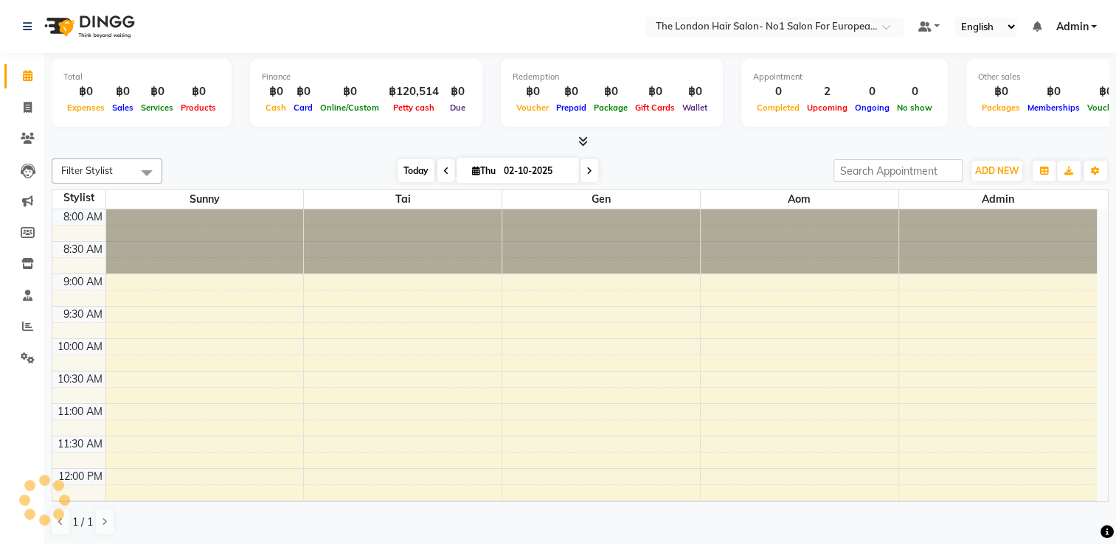
scroll to position [387, 0]
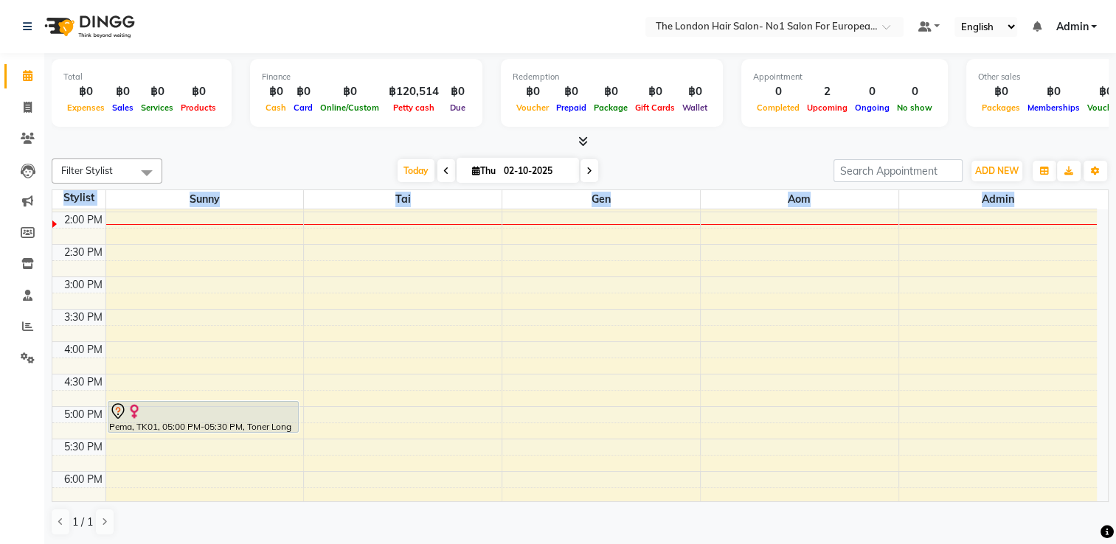
drag, startPoint x: 1109, startPoint y: 496, endPoint x: 1101, endPoint y: 491, distance: 9.2
click at [762, 491] on div "Total ฿0 Expenses ฿0 Sales ฿0 Services ฿0 Products Finance ฿0 Cash ฿0 Card ฿0 O…" at bounding box center [580, 299] width 1072 height 493
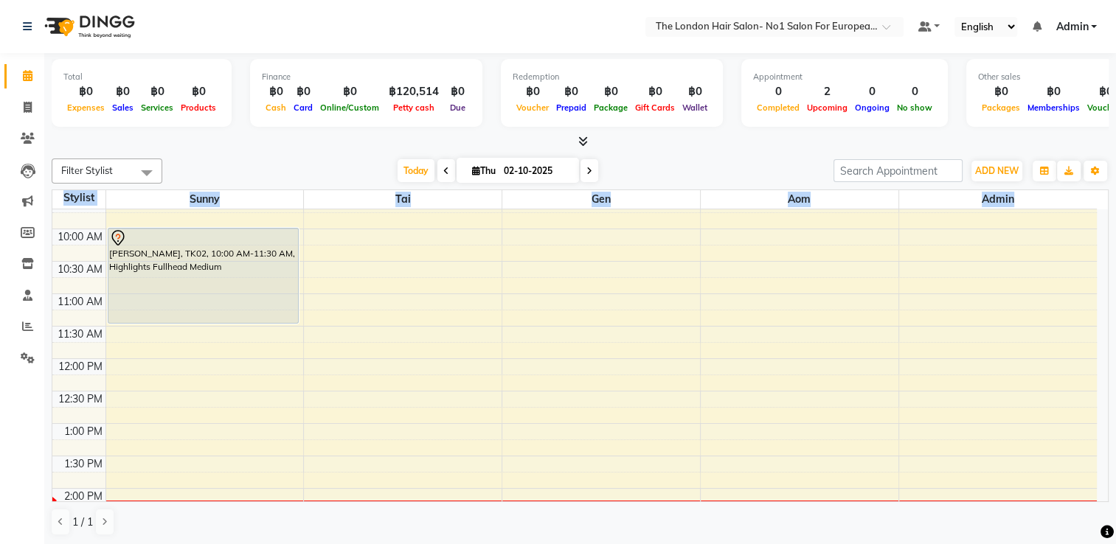
scroll to position [0, 0]
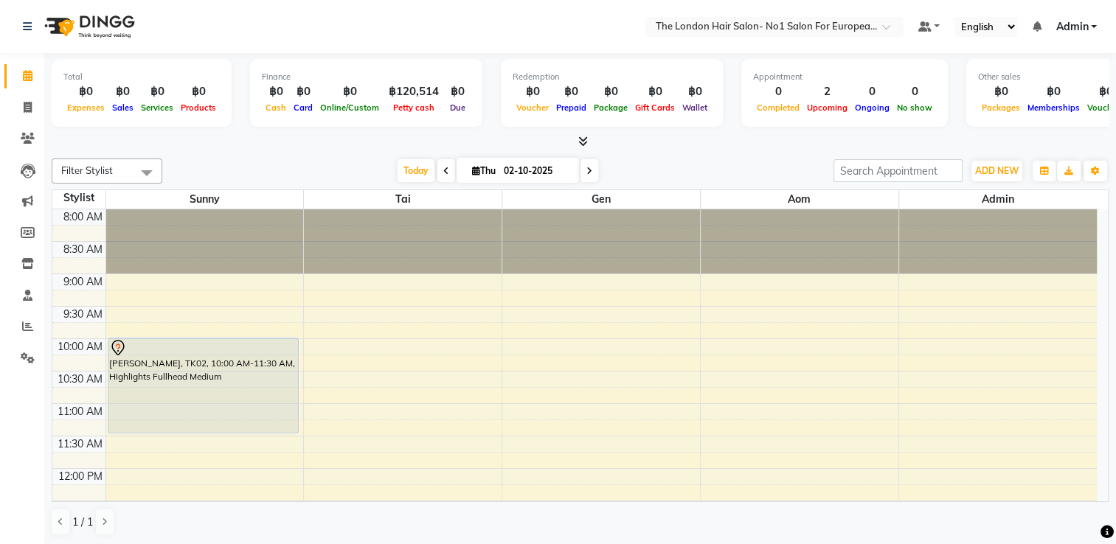
click at [586, 167] on icon at bounding box center [589, 171] width 6 height 9
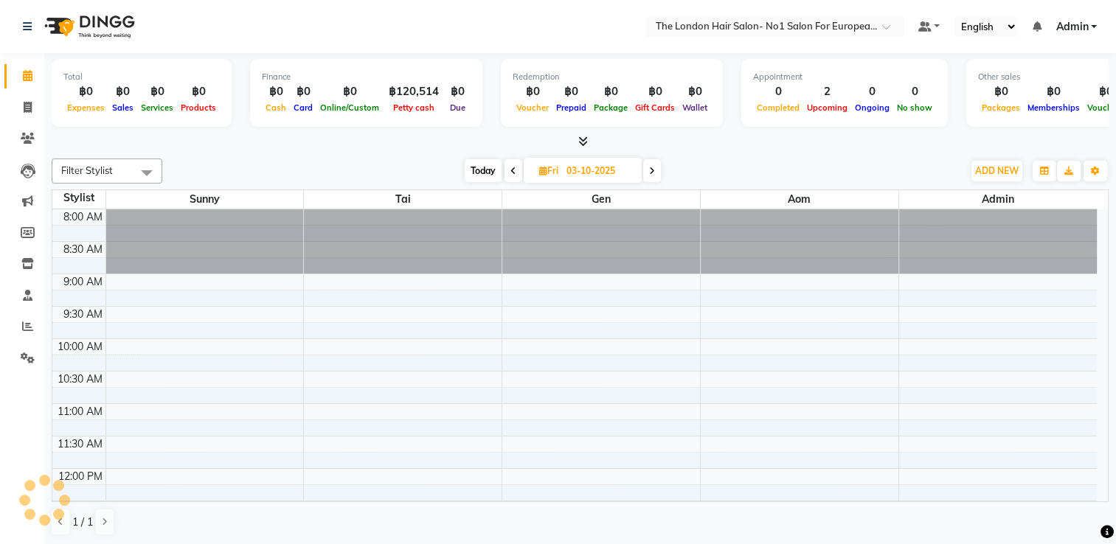
scroll to position [387, 0]
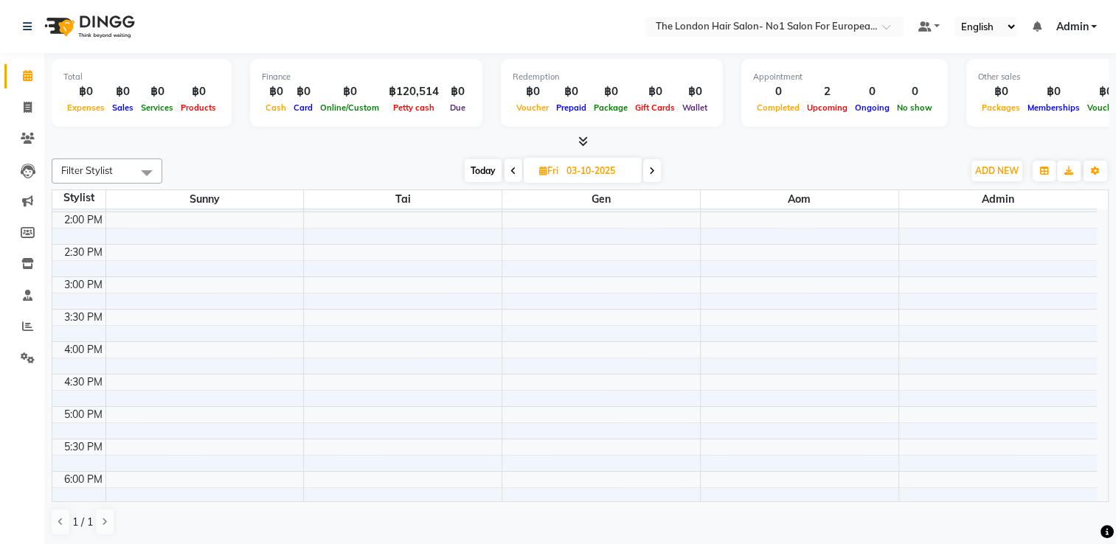
click at [650, 171] on icon at bounding box center [652, 171] width 6 height 9
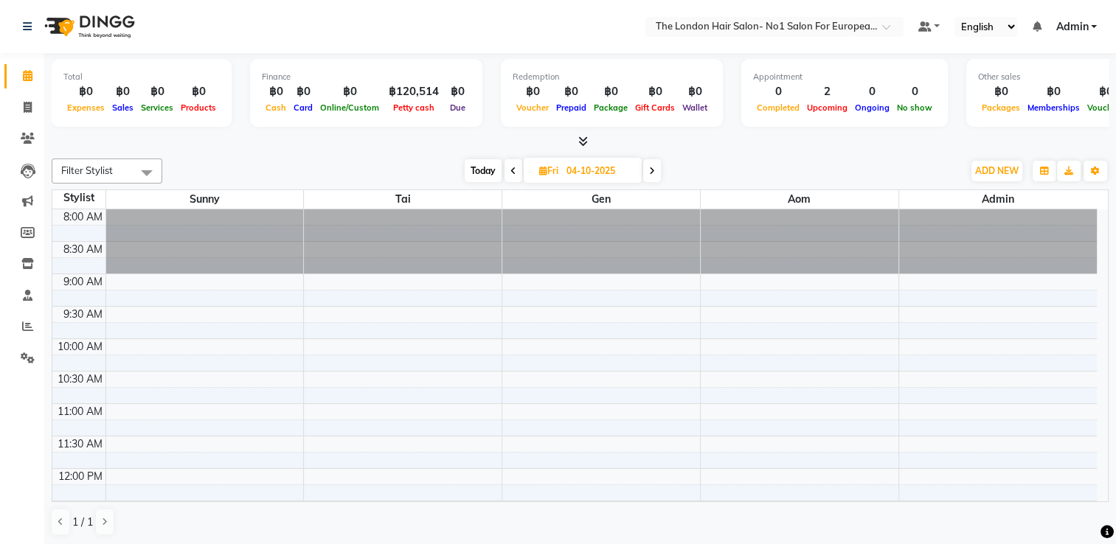
click at [650, 171] on span at bounding box center [652, 170] width 18 height 23
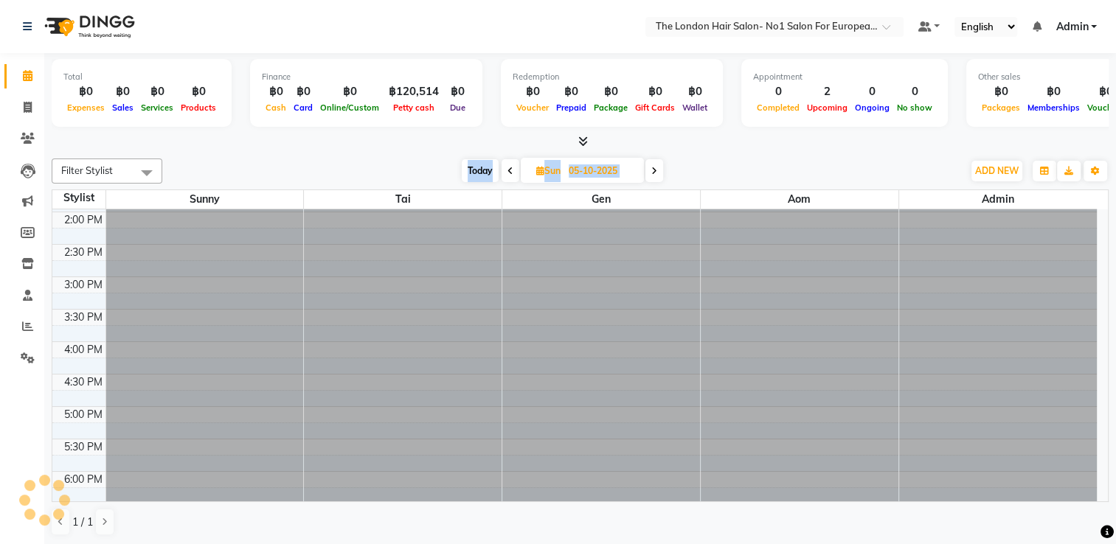
click at [650, 171] on span at bounding box center [654, 170] width 18 height 23
click at [650, 171] on span at bounding box center [655, 170] width 18 height 23
click at [650, 171] on span at bounding box center [654, 170] width 18 height 23
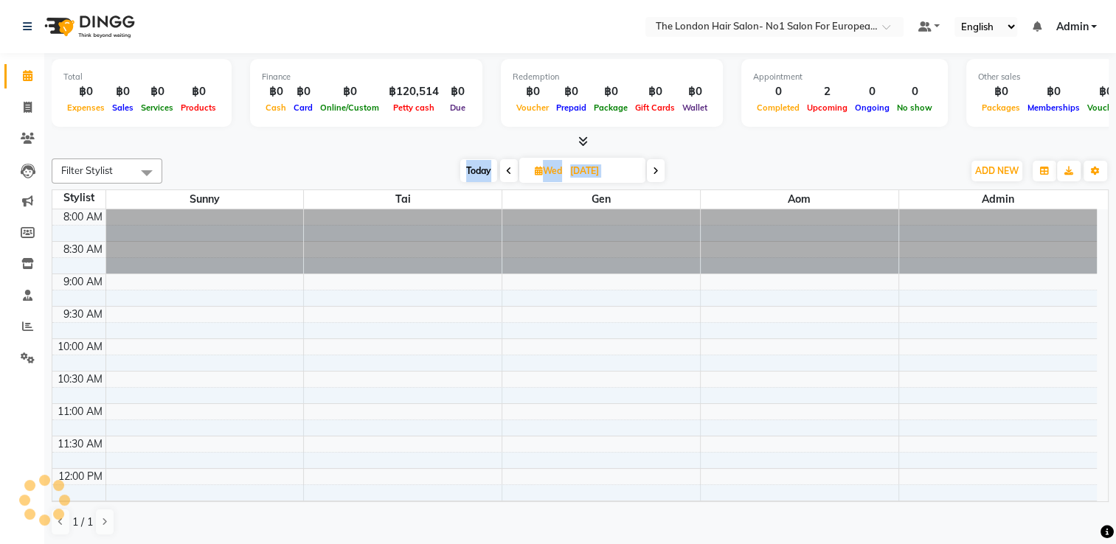
click at [650, 171] on span at bounding box center [656, 170] width 18 height 23
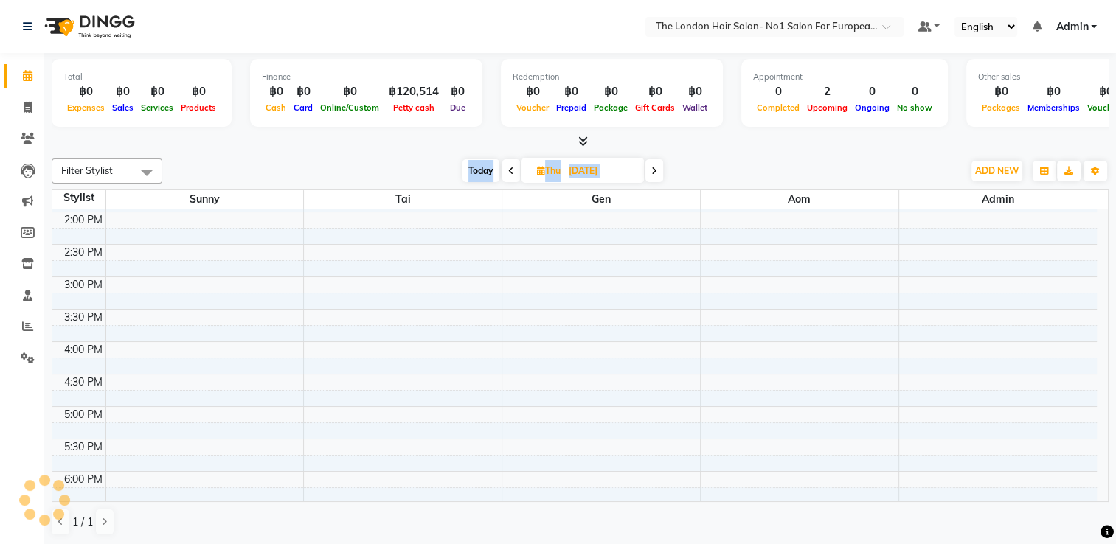
click at [650, 171] on span at bounding box center [654, 170] width 18 height 23
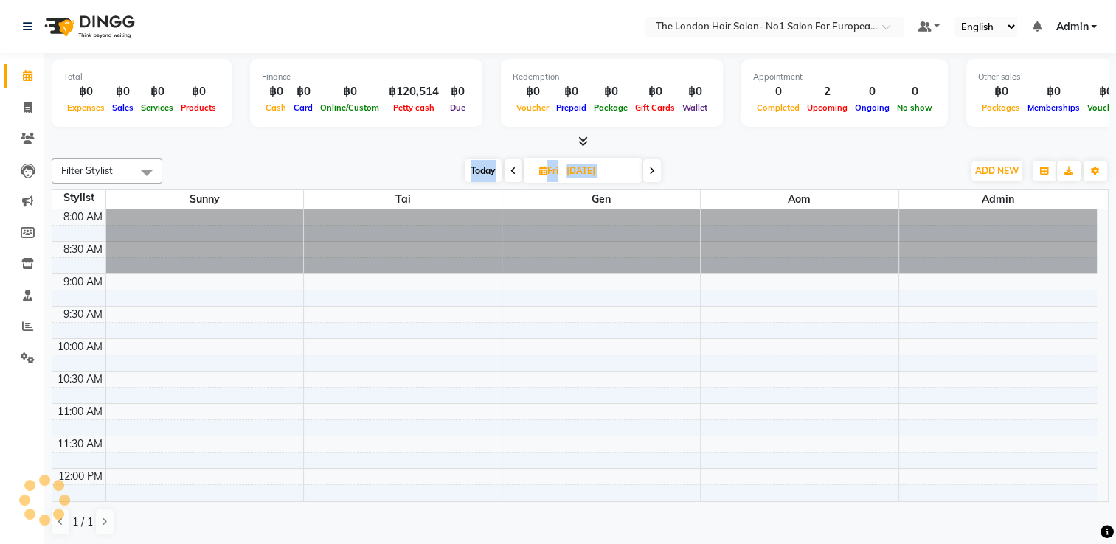
click at [650, 171] on icon at bounding box center [652, 171] width 6 height 9
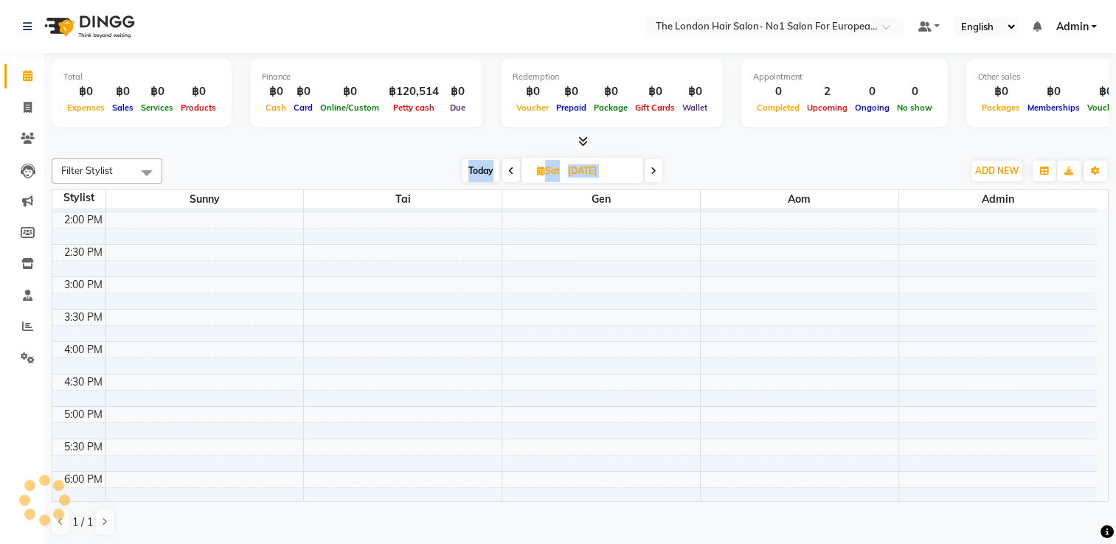
click at [650, 171] on span at bounding box center [654, 170] width 18 height 23
click at [650, 171] on span at bounding box center [655, 170] width 18 height 23
type input "[DATE]"
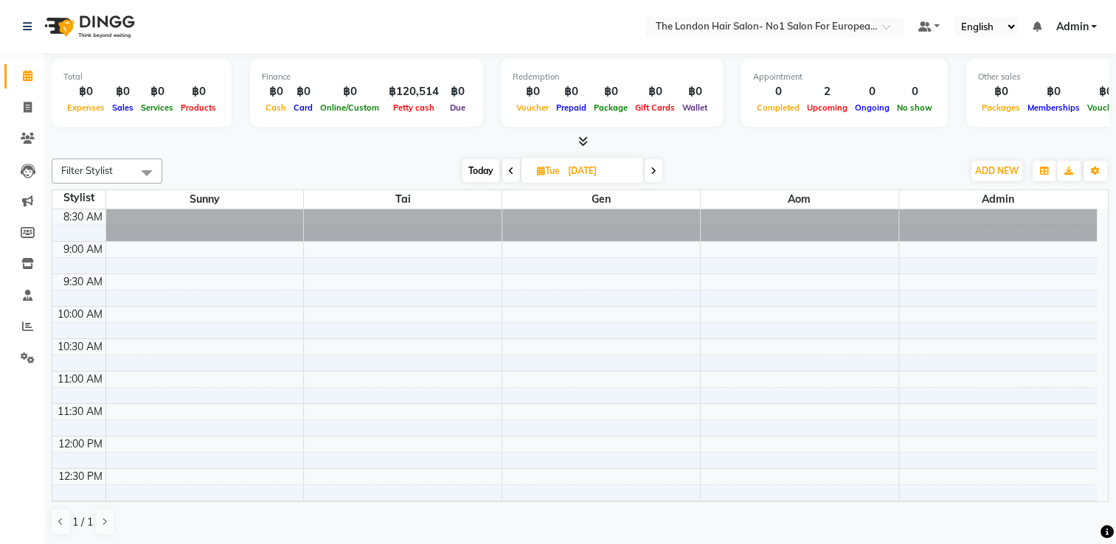
scroll to position [3, 0]
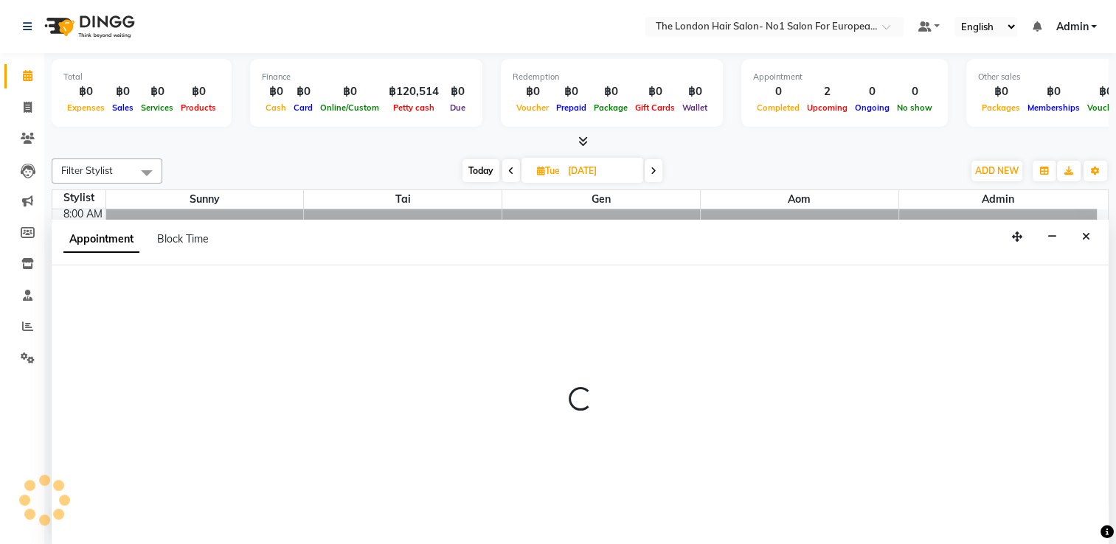
scroll to position [0, 0]
select select "91428"
select select "660"
select select "tentative"
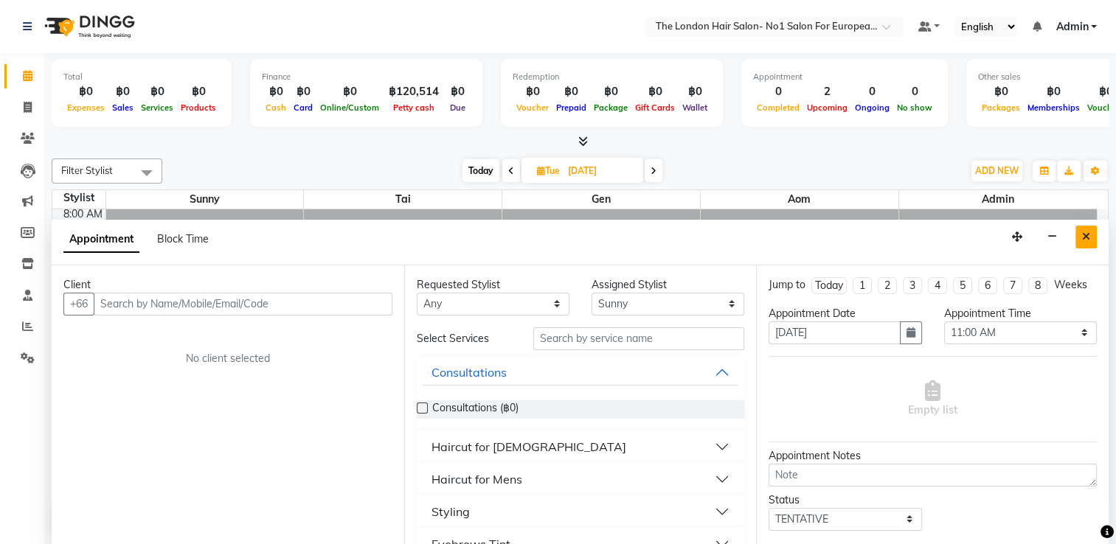
click at [762, 233] on icon "Close" at bounding box center [1086, 237] width 8 height 10
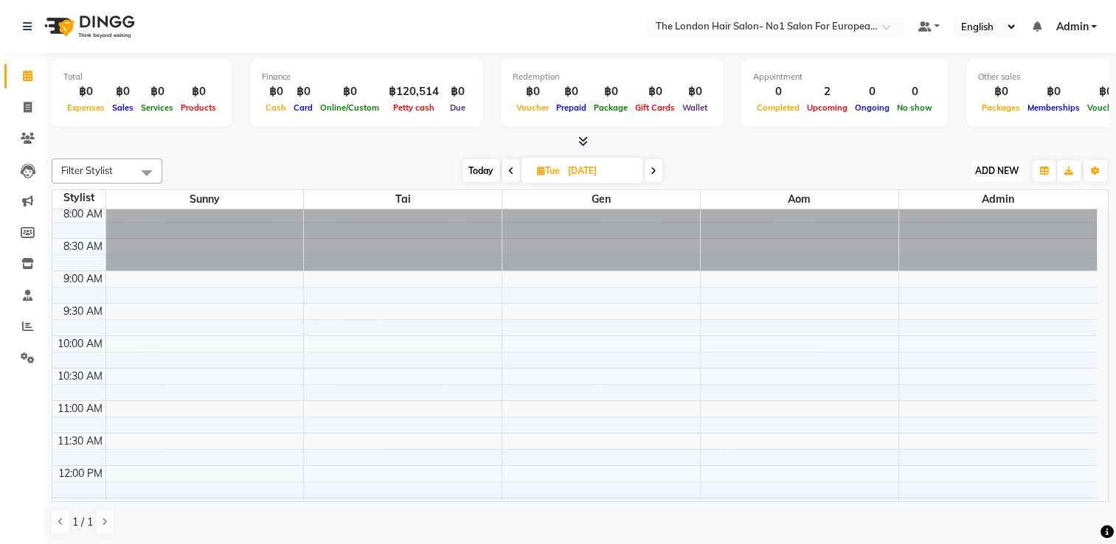
click at [762, 173] on span "ADD NEW" at bounding box center [997, 170] width 44 height 11
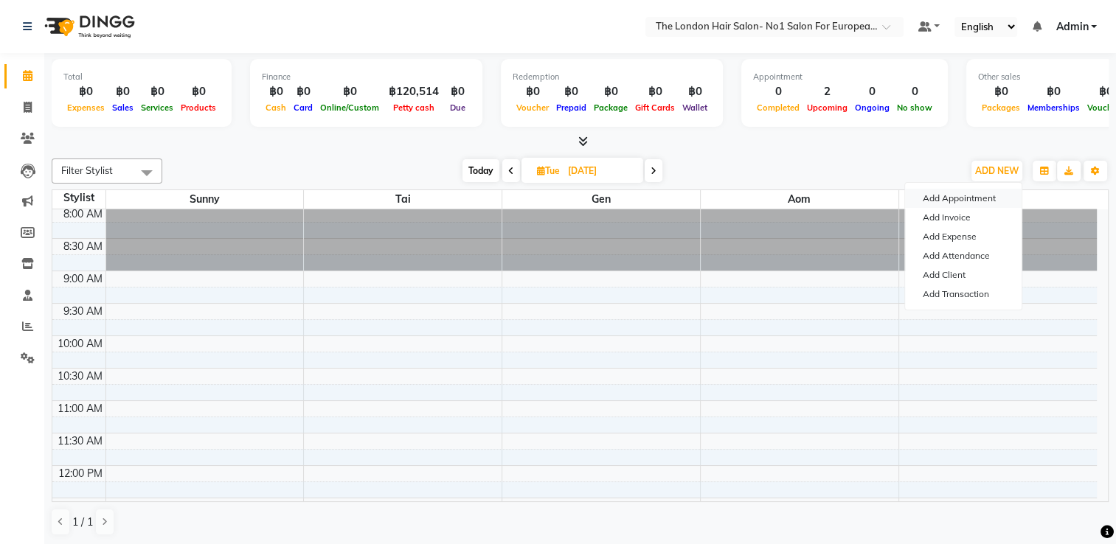
click at [762, 194] on button "Add Appointment" at bounding box center [963, 198] width 117 height 19
select select "tentative"
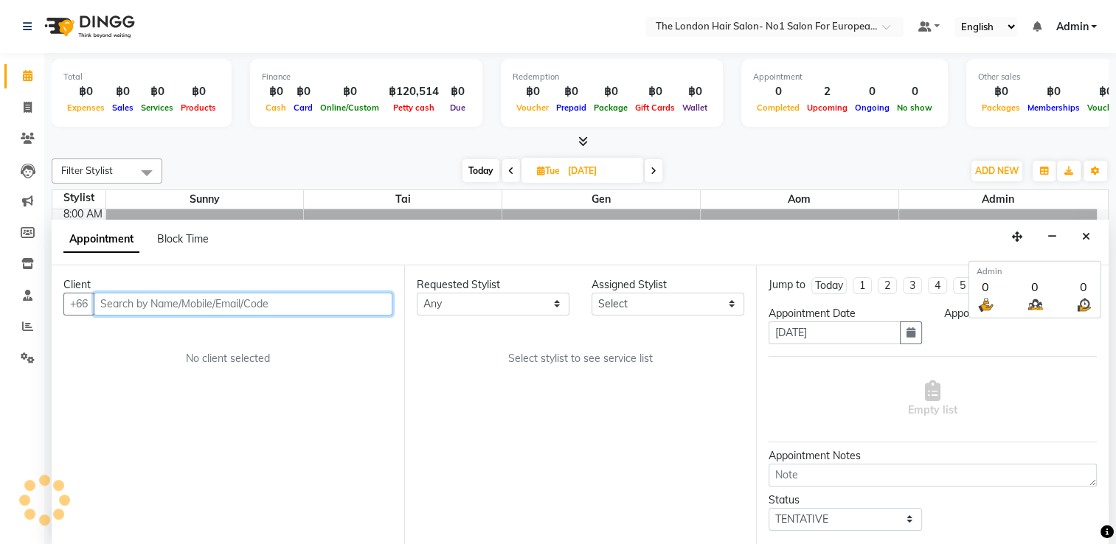
select select "540"
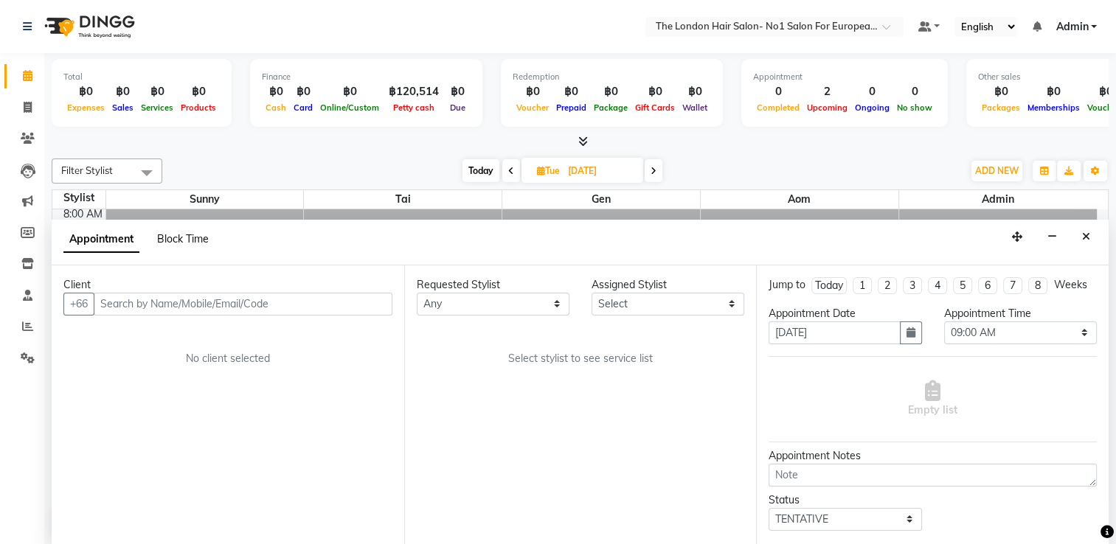
click at [180, 235] on span "Block Time" at bounding box center [183, 238] width 52 height 13
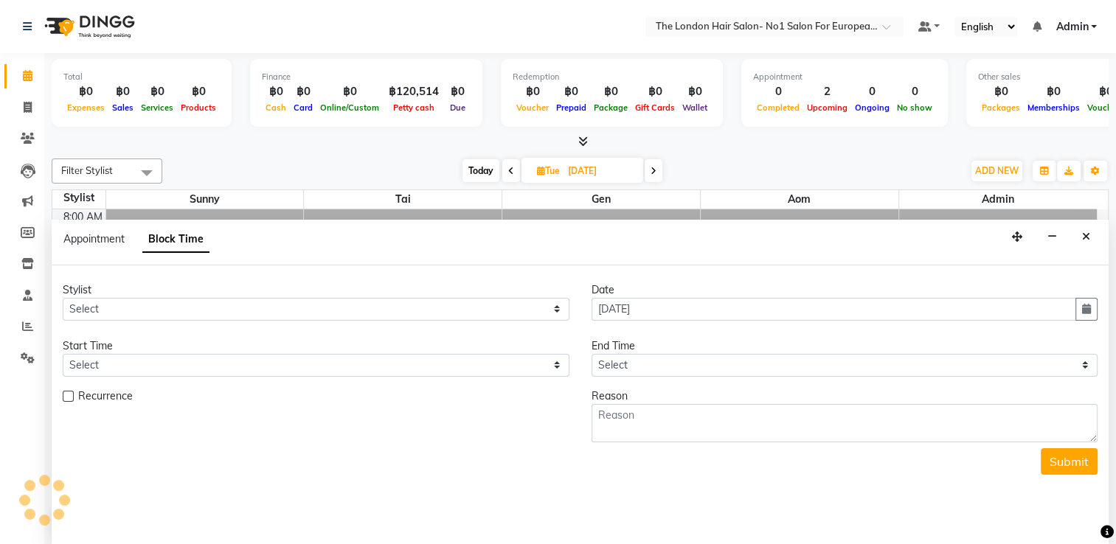
scroll to position [387, 0]
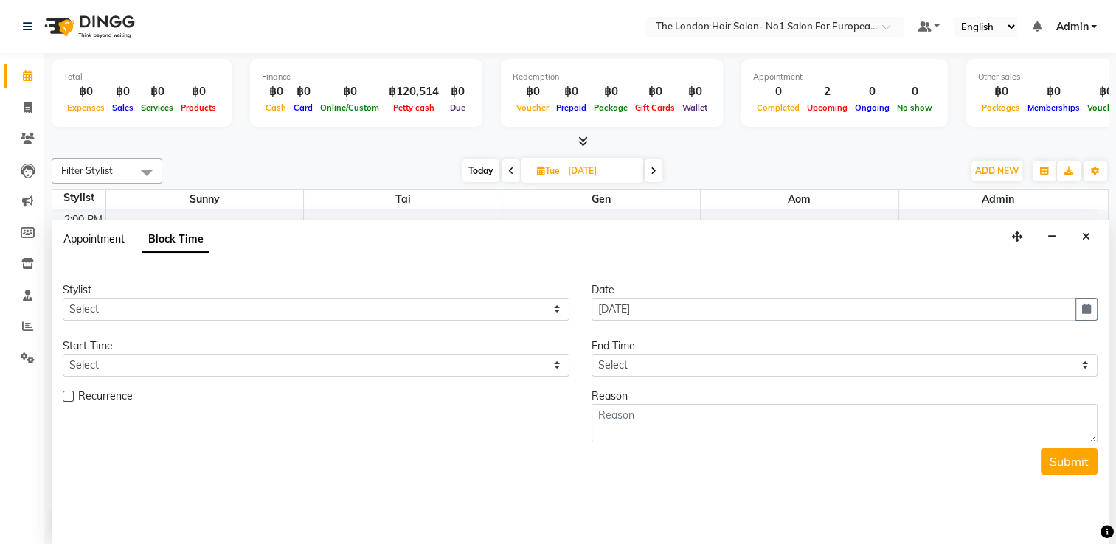
click at [100, 240] on span "Appointment" at bounding box center [93, 238] width 61 height 13
select select "tentative"
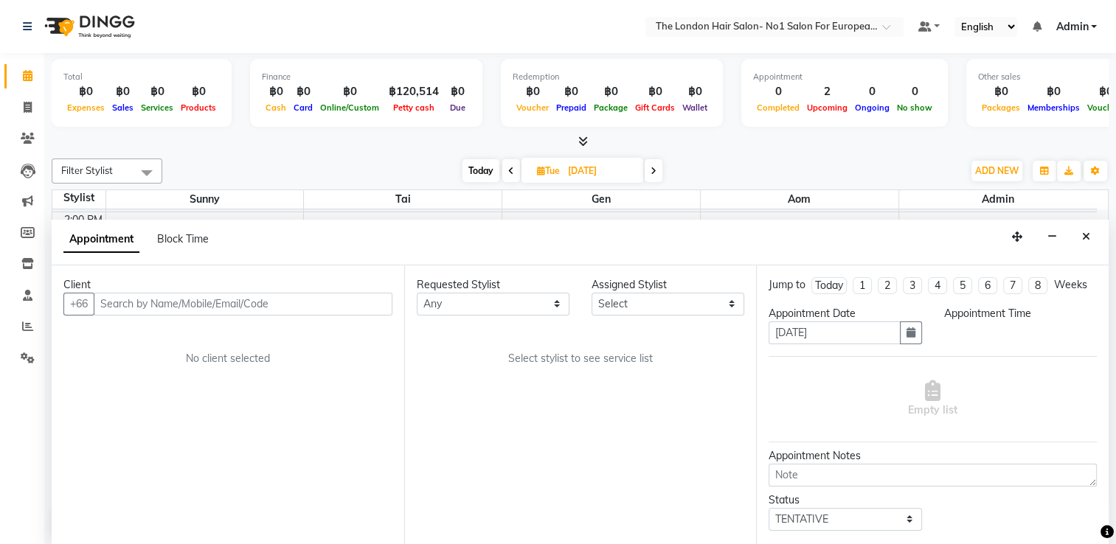
click at [762, 524] on span at bounding box center [1107, 532] width 13 height 17
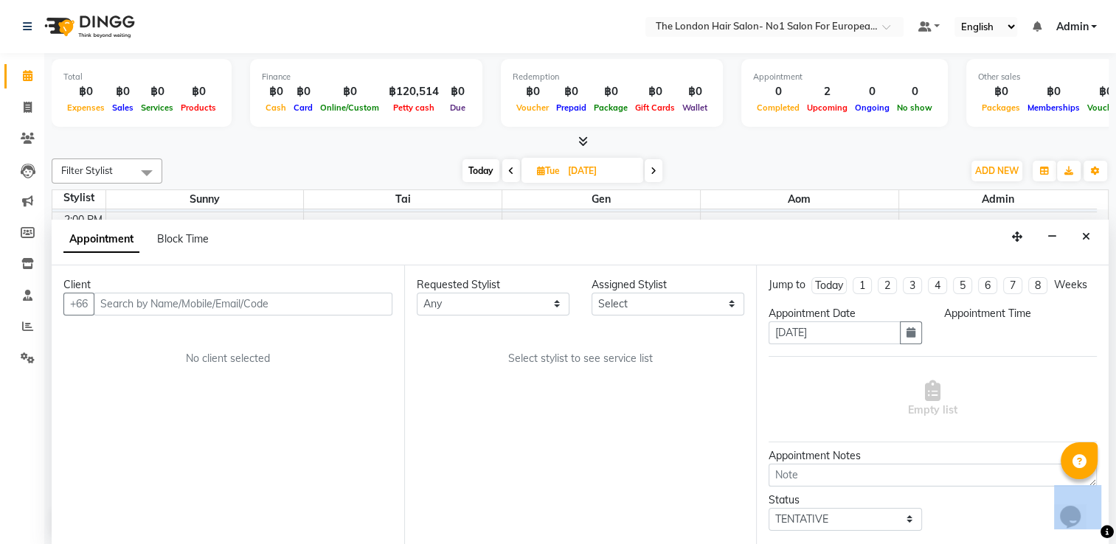
scroll to position [91, 0]
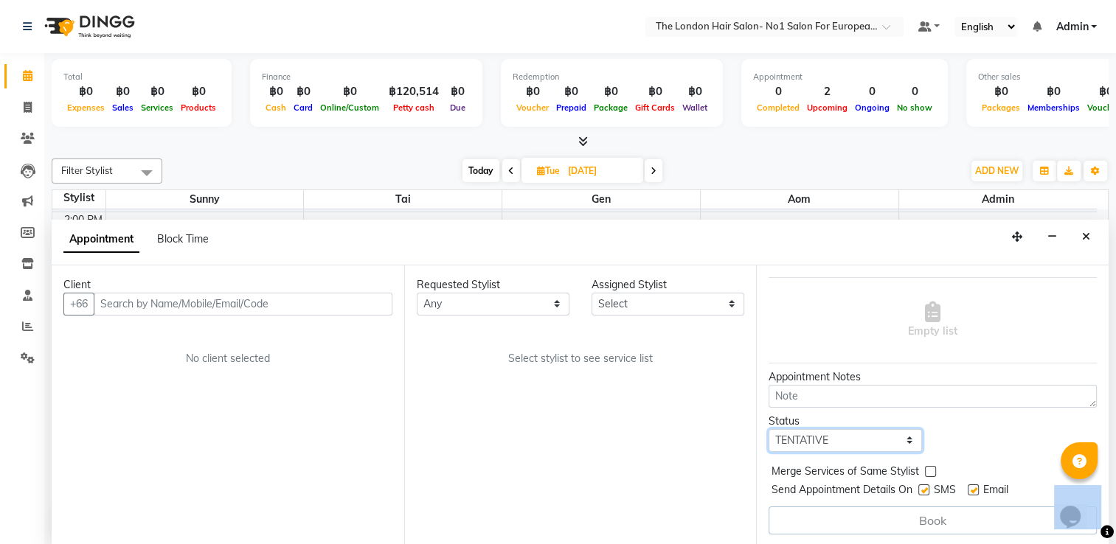
click at [762, 438] on select "Select TENTATIVE CONFIRM UPCOMING" at bounding box center [845, 440] width 153 height 23
click at [762, 438] on div "Status Select TENTATIVE CONFIRM UPCOMING" at bounding box center [933, 433] width 350 height 38
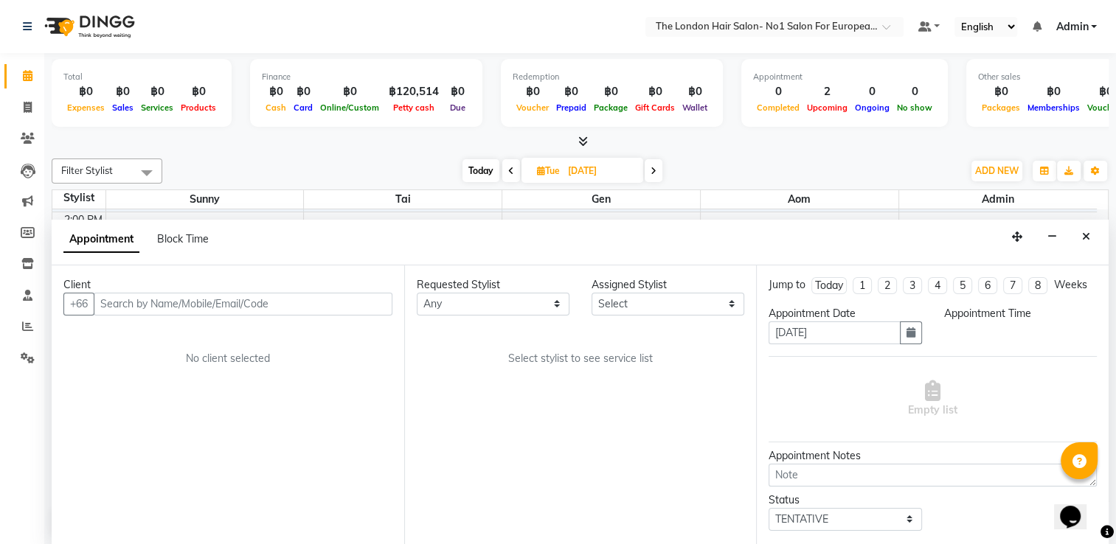
scroll to position [0, 0]
click at [762, 322] on div "Appointment Time" at bounding box center [1020, 313] width 153 height 15
click at [762, 338] on icon "button" at bounding box center [911, 333] width 9 height 10
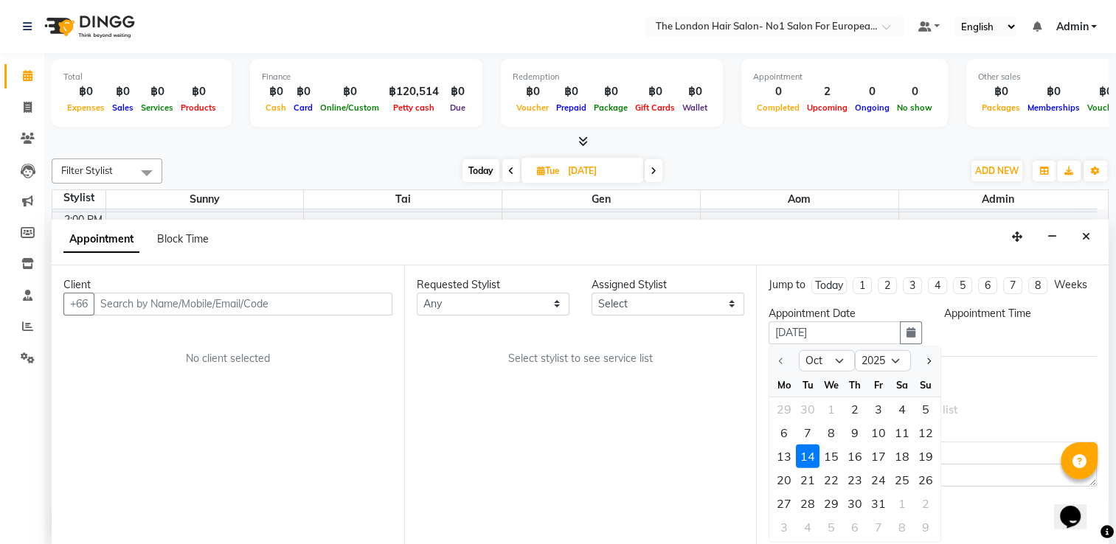
click at [762, 335] on div "Appointment Time" at bounding box center [1020, 331] width 175 height 50
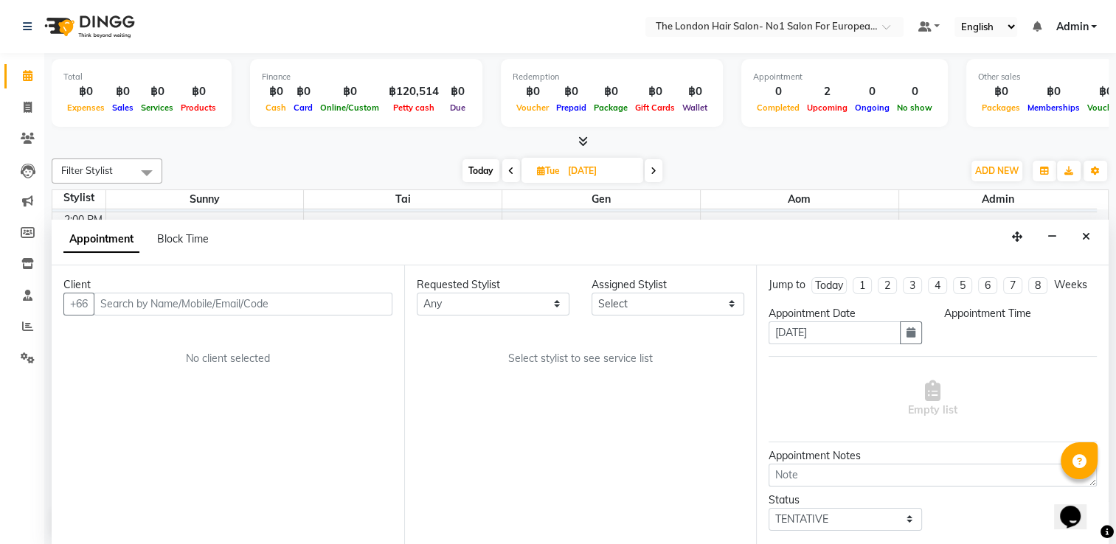
click at [762, 322] on div "Appointment Time" at bounding box center [1020, 313] width 153 height 15
click at [762, 389] on div "Empty list" at bounding box center [933, 399] width 328 height 73
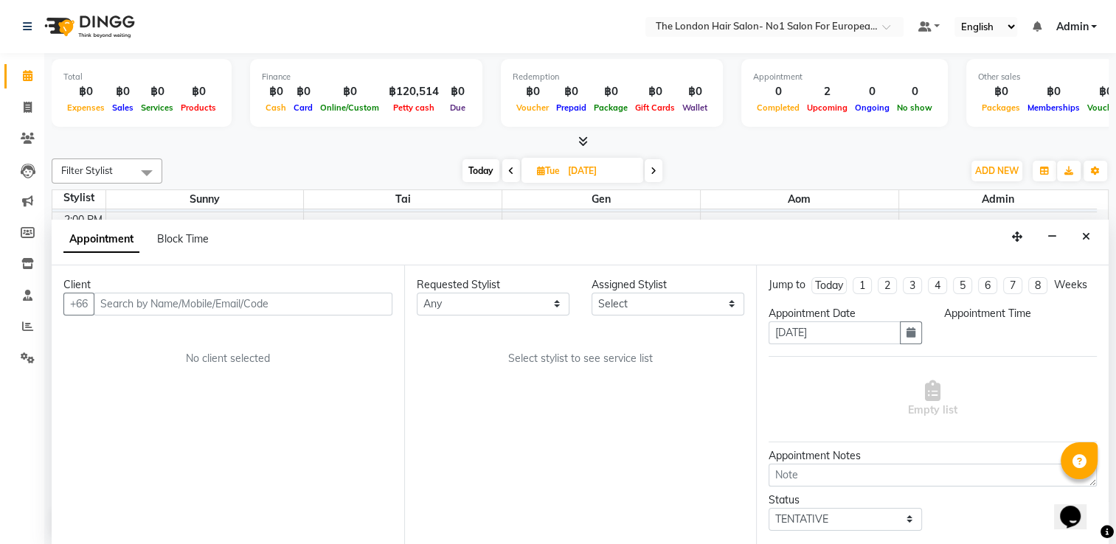
click at [762, 389] on div "Empty list" at bounding box center [933, 399] width 328 height 73
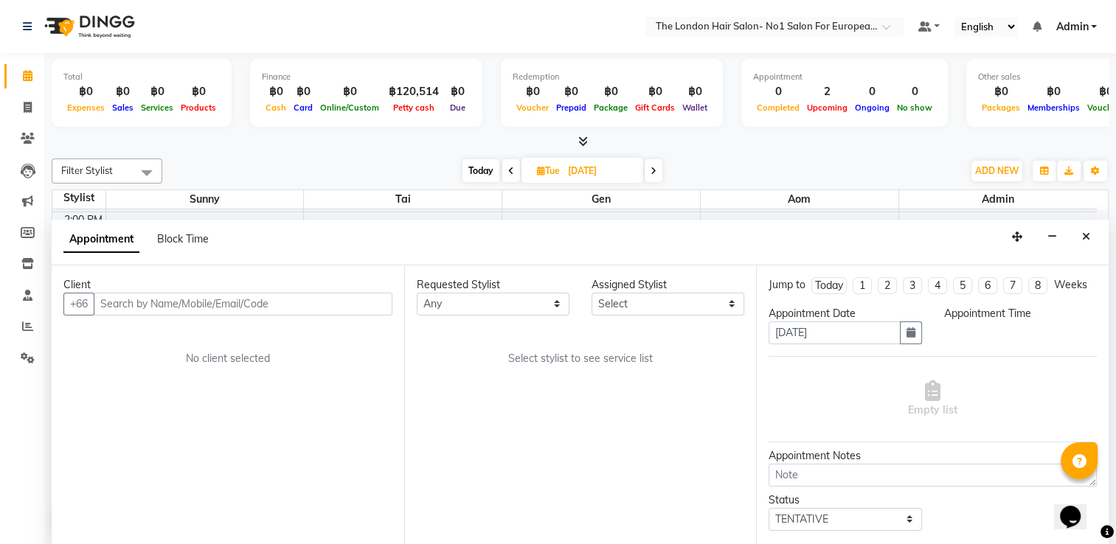
click at [762, 389] on div "Empty list" at bounding box center [933, 399] width 328 height 73
click at [299, 297] on input "text" at bounding box center [243, 304] width 299 height 23
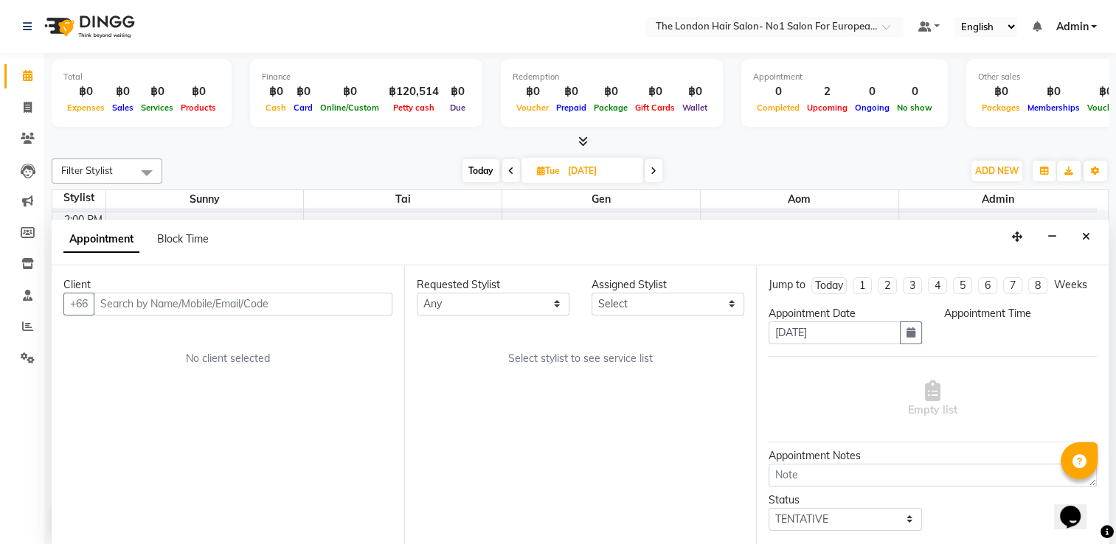
click at [762, 404] on div "Empty list" at bounding box center [933, 399] width 328 height 73
click at [105, 235] on span "Appointment" at bounding box center [101, 239] width 76 height 27
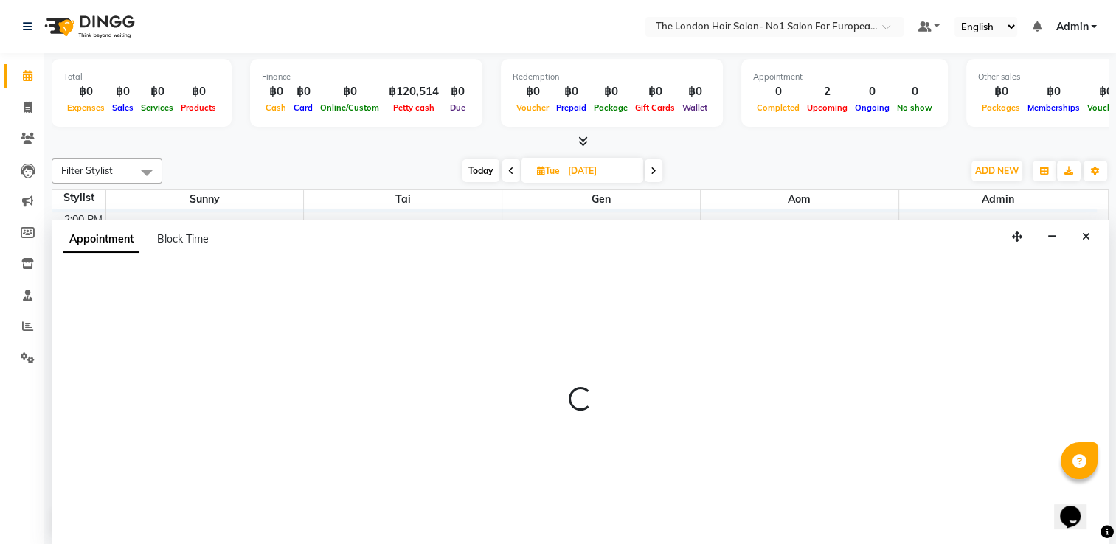
select select "tentative"
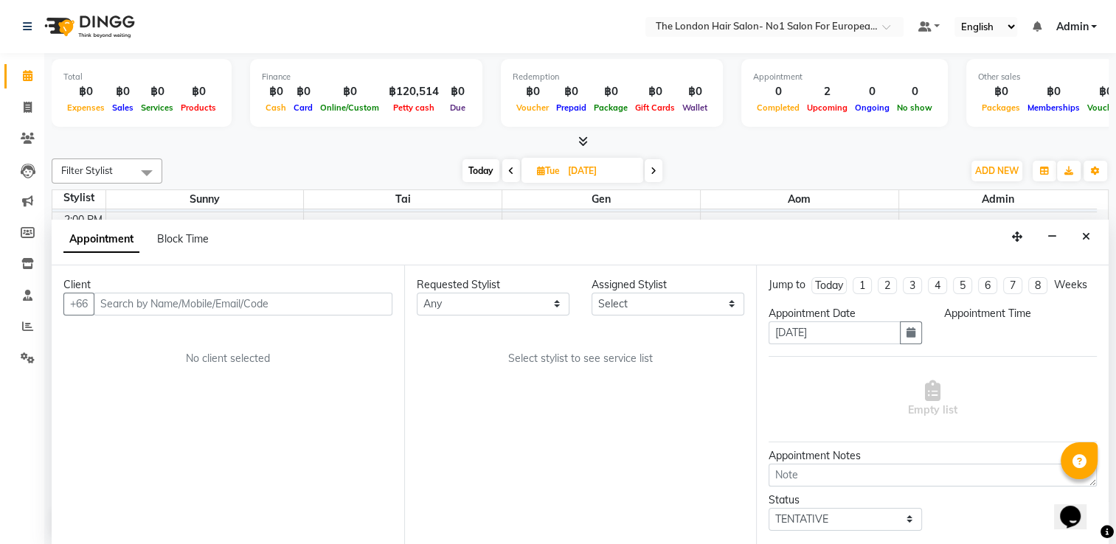
click at [182, 375] on div "Client +66 No client selected" at bounding box center [228, 406] width 353 height 281
click at [762, 198] on span "Admin" at bounding box center [998, 199] width 198 height 18
click at [762, 204] on span "Admin" at bounding box center [998, 199] width 198 height 18
click at [148, 173] on span at bounding box center [147, 173] width 30 height 28
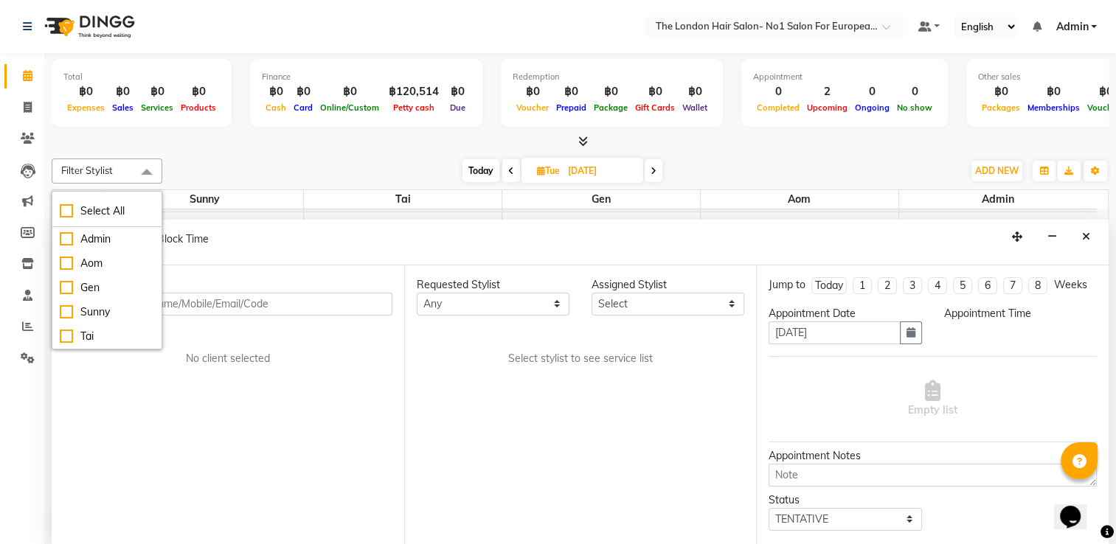
click at [221, 148] on div at bounding box center [580, 141] width 1057 height 15
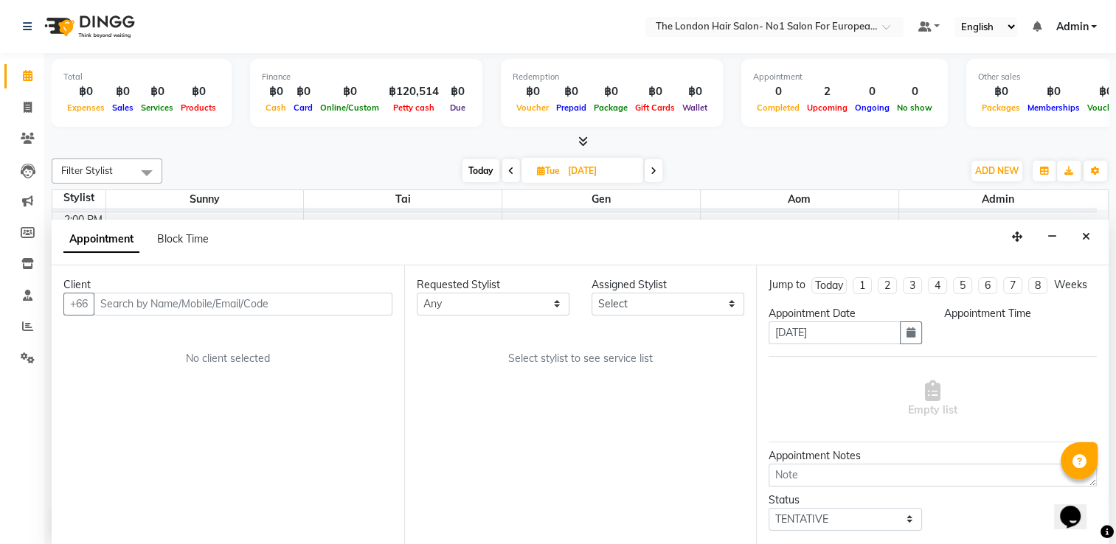
click at [145, 166] on span at bounding box center [147, 173] width 30 height 28
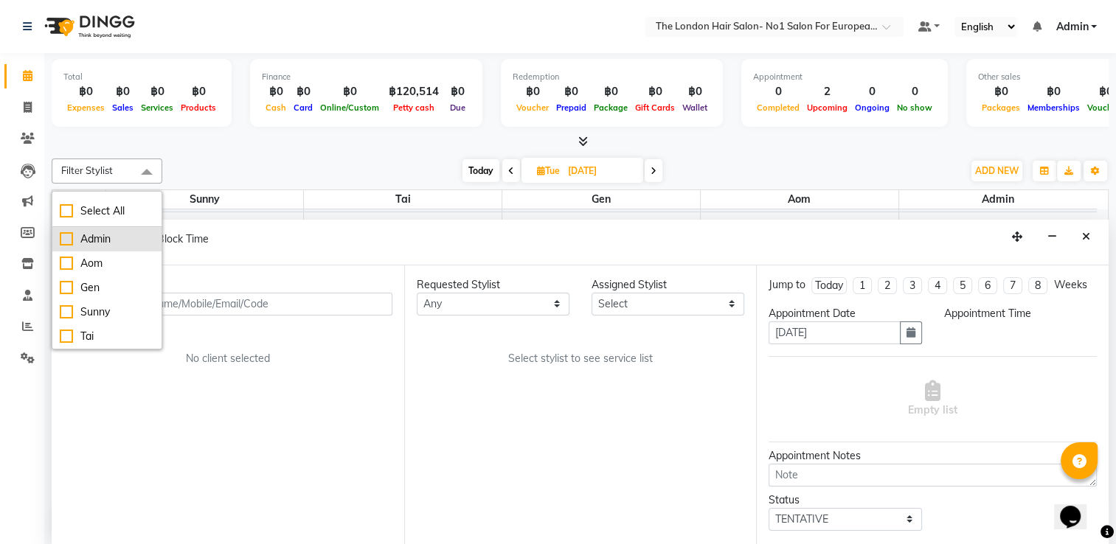
click at [122, 241] on div "Admin" at bounding box center [107, 239] width 94 height 15
checkbox input "true"
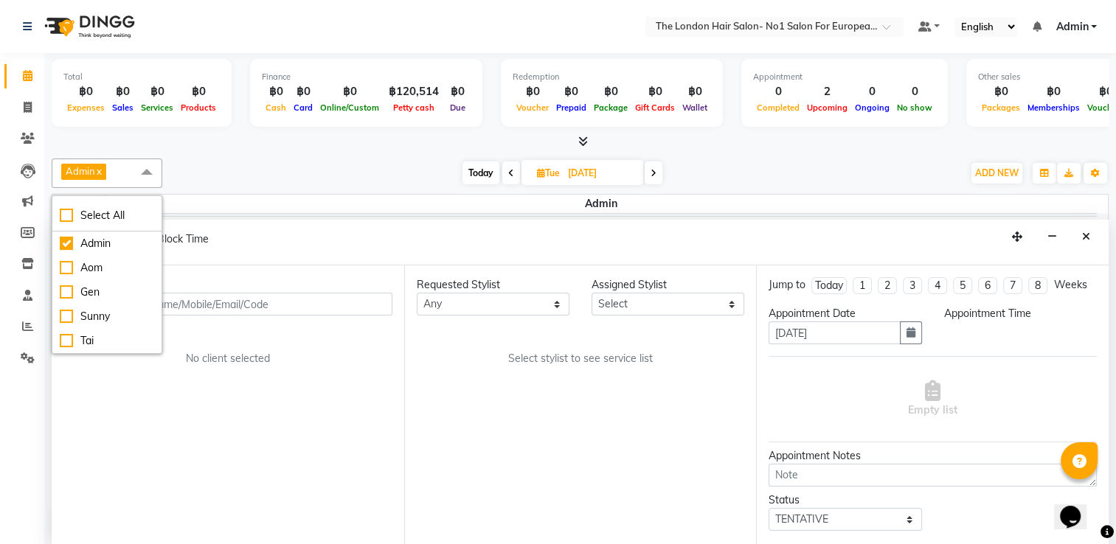
click at [762, 409] on div "Empty list" at bounding box center [933, 399] width 328 height 73
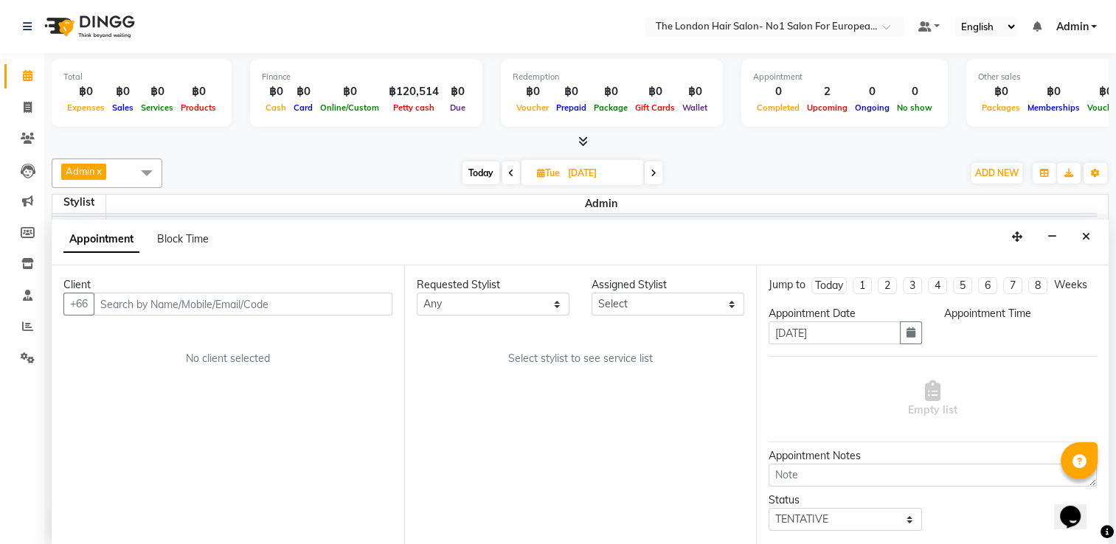
click at [762, 456] on icon at bounding box center [1080, 462] width 14 height 14
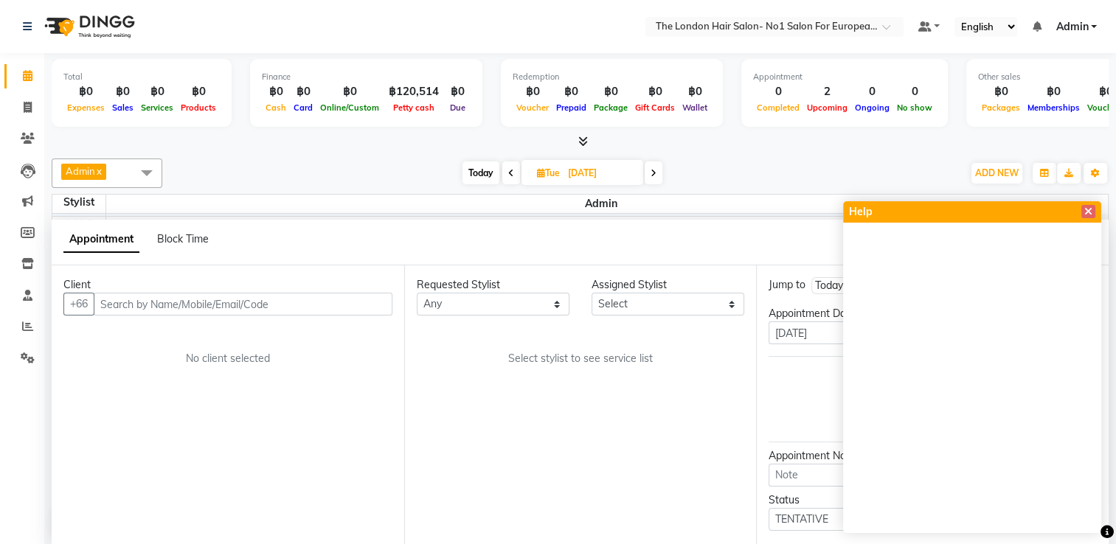
click at [647, 435] on div "Requested Stylist Any Admin Aom Gen [PERSON_NAME] Assigned Stylist Select Admin…" at bounding box center [580, 406] width 353 height 281
click at [762, 214] on icon at bounding box center [1088, 212] width 8 height 10
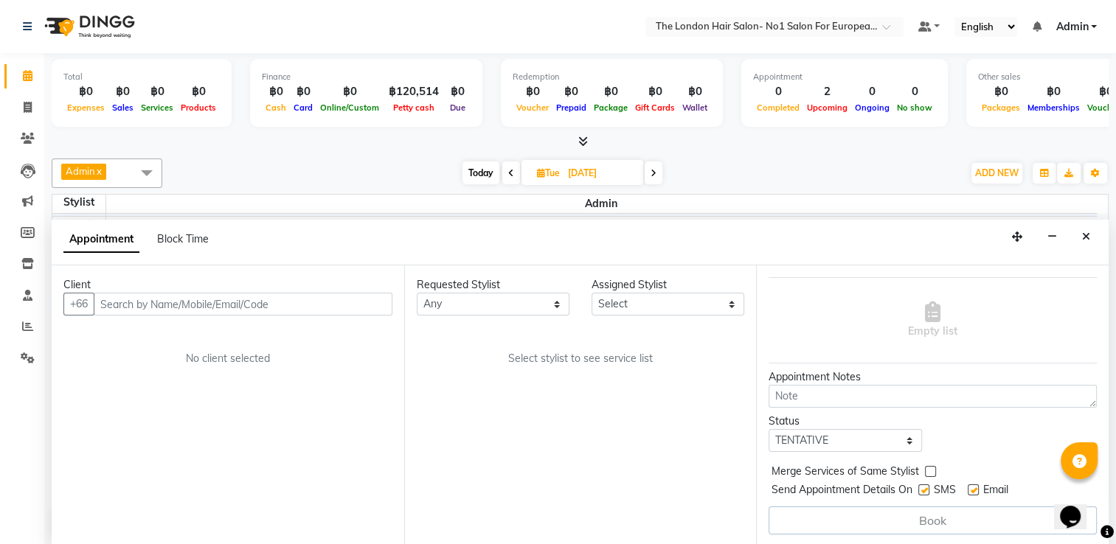
scroll to position [90, 0]
click at [513, 178] on span at bounding box center [511, 173] width 18 height 23
type input "[DATE]"
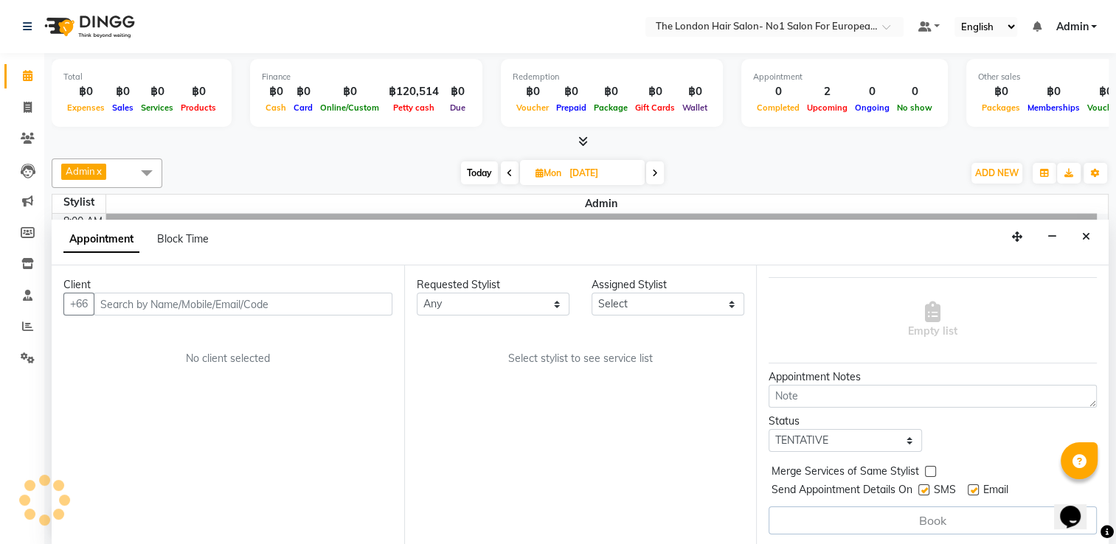
scroll to position [387, 0]
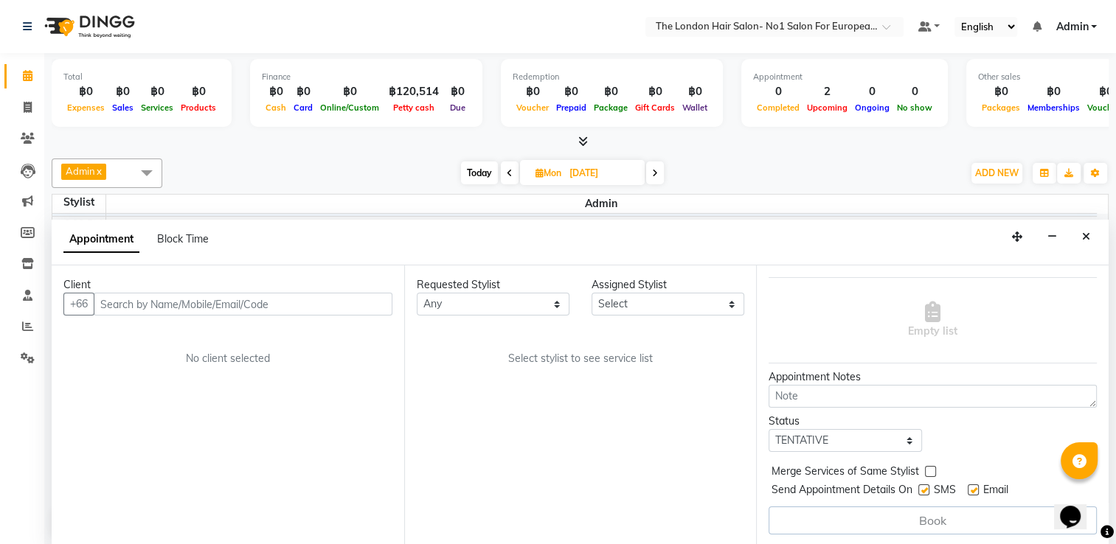
click at [479, 170] on span "Today" at bounding box center [479, 173] width 37 height 23
type input "02-10-2025"
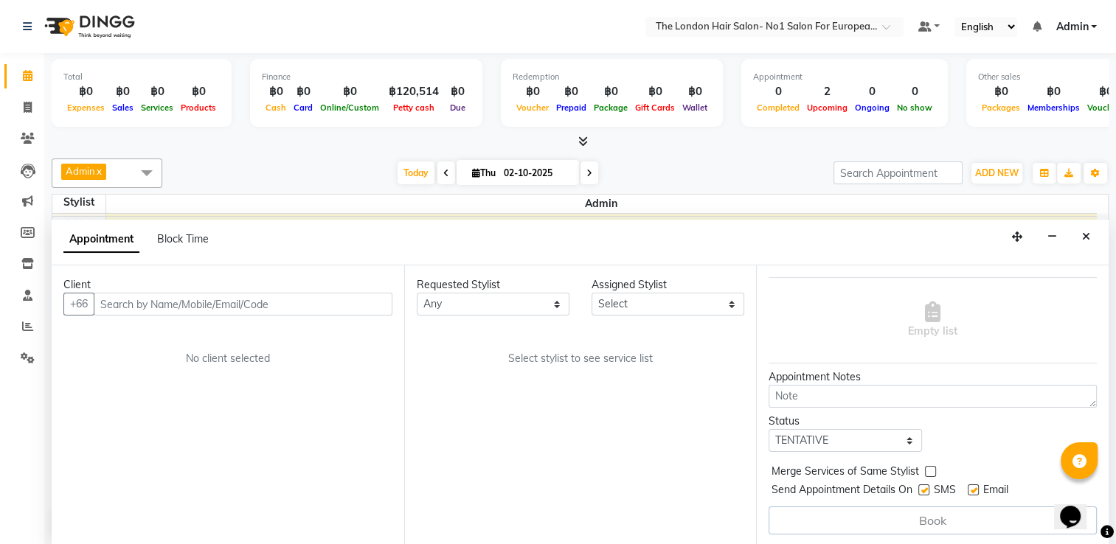
click at [375, 156] on div "Admin x Select All Admin Aom Gen Sunny Tai [DATE] [DATE] Toggle Dropdown Add Ap…" at bounding box center [580, 348] width 1057 height 390
click at [762, 235] on icon "Close" at bounding box center [1086, 237] width 8 height 10
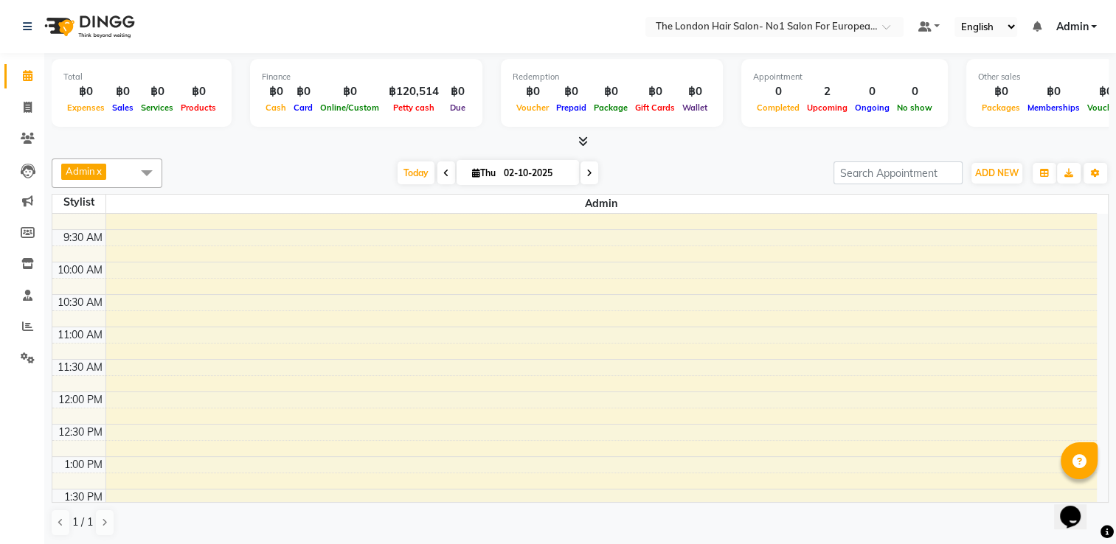
scroll to position [0, 0]
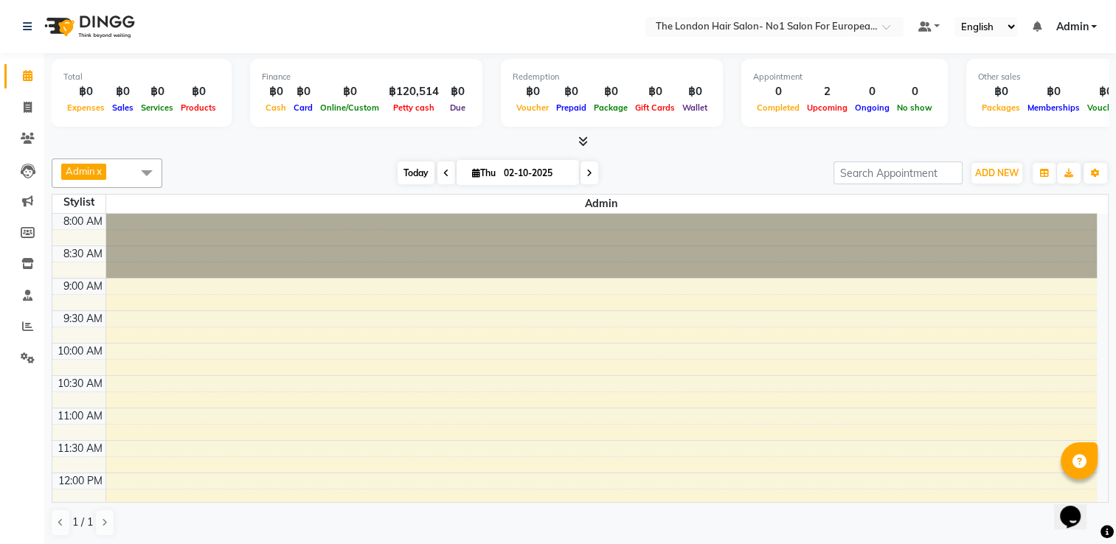
click at [419, 180] on span "Today" at bounding box center [416, 173] width 37 height 23
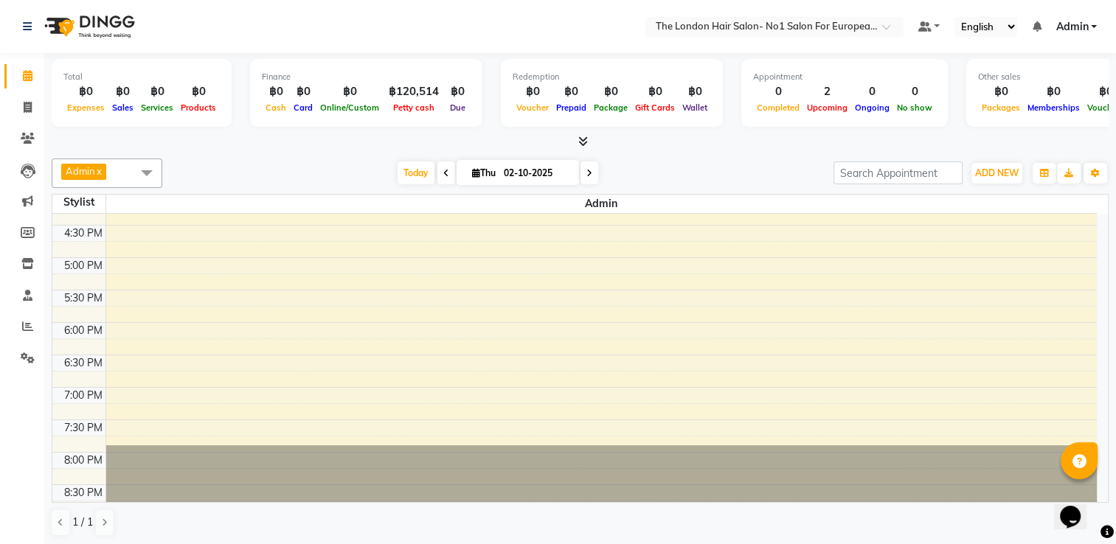
scroll to position [547, 0]
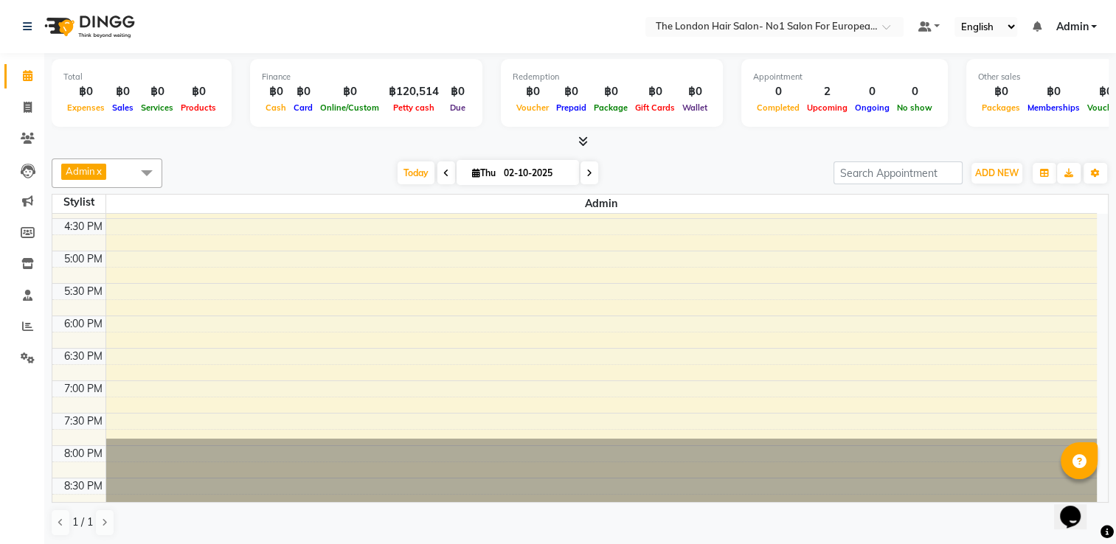
click at [98, 168] on link "x" at bounding box center [98, 171] width 7 height 12
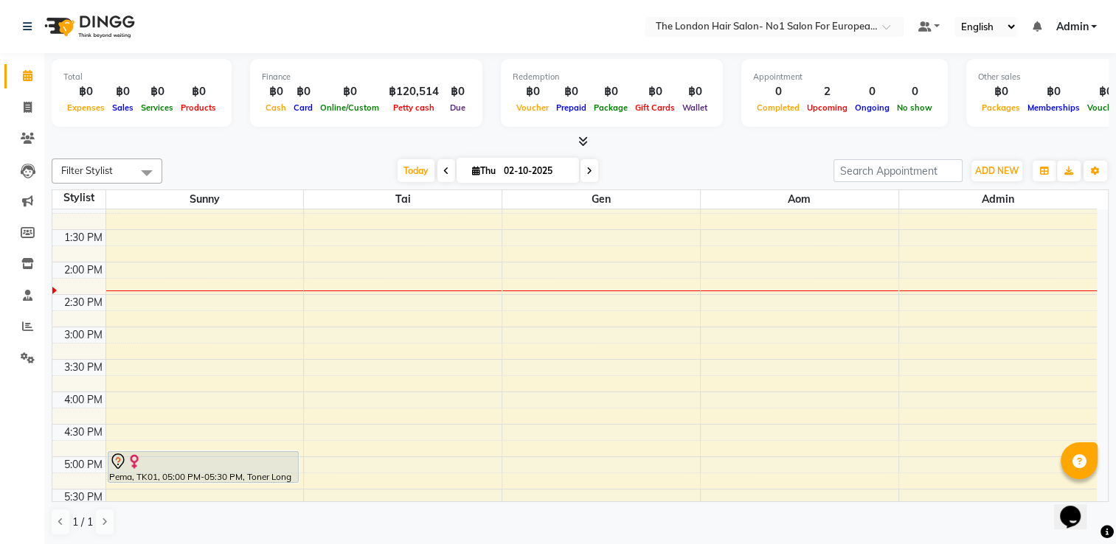
scroll to position [366, 0]
